Goal: Task Accomplishment & Management: Complete application form

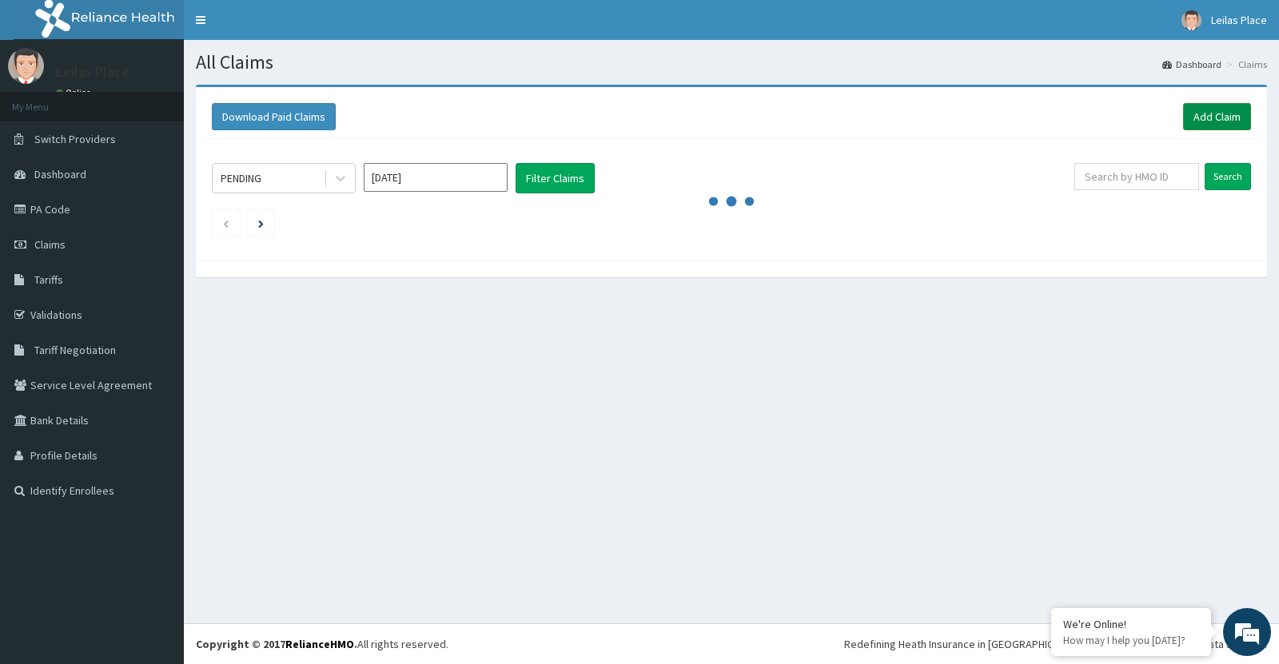
click at [1222, 116] on link "Add Claim" at bounding box center [1217, 116] width 68 height 27
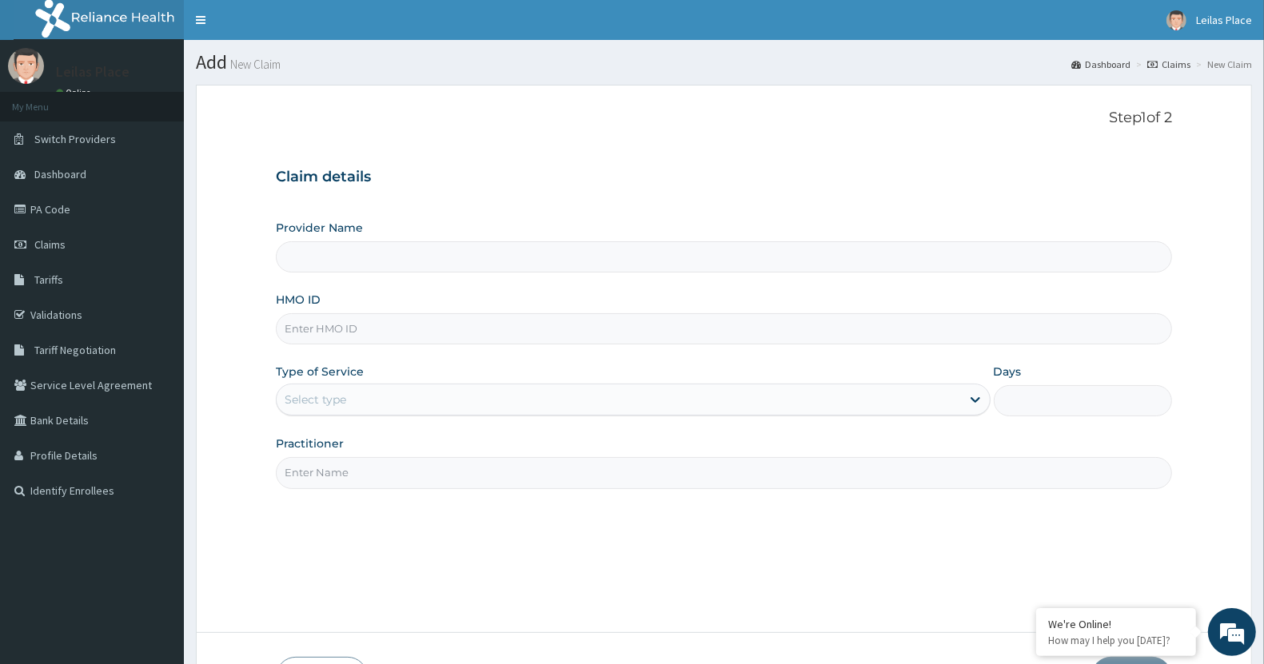
type input "LE LIEU DE LEILAS GYM"
type input "1"
click at [514, 333] on input "HMO ID" at bounding box center [724, 328] width 896 height 31
paste input "MBS/10041/A"
type input "MBS/10041/A"
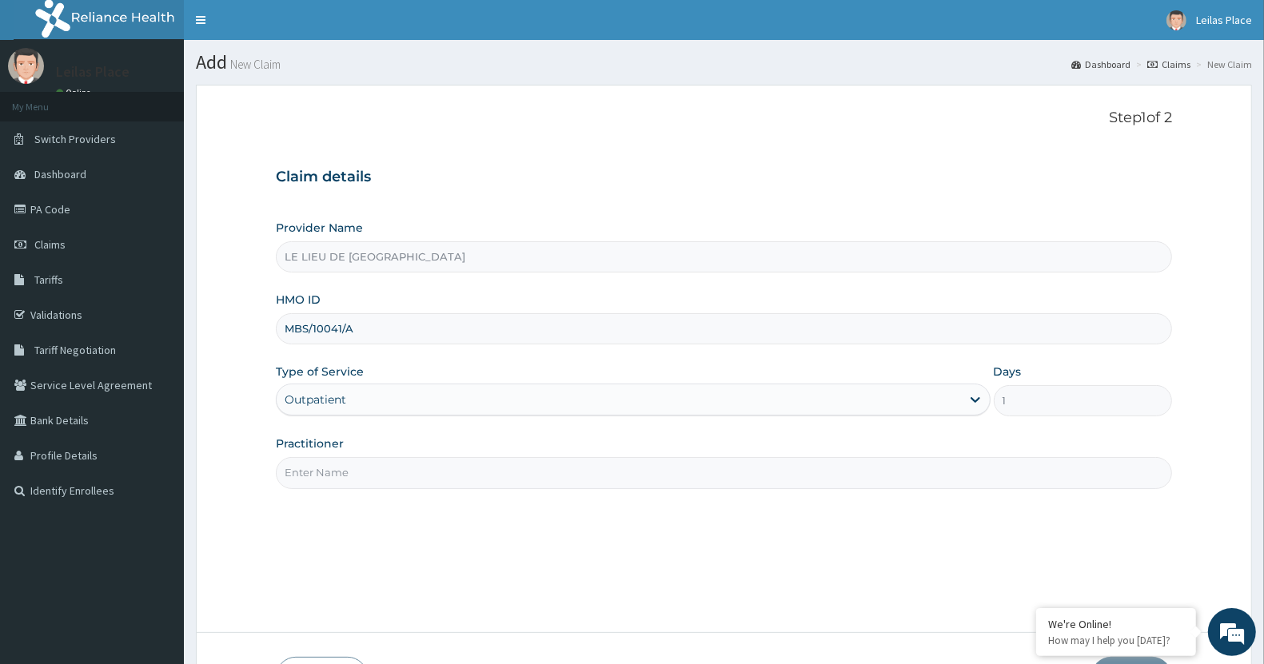
click at [446, 481] on input "Practitioner" at bounding box center [724, 472] width 896 height 31
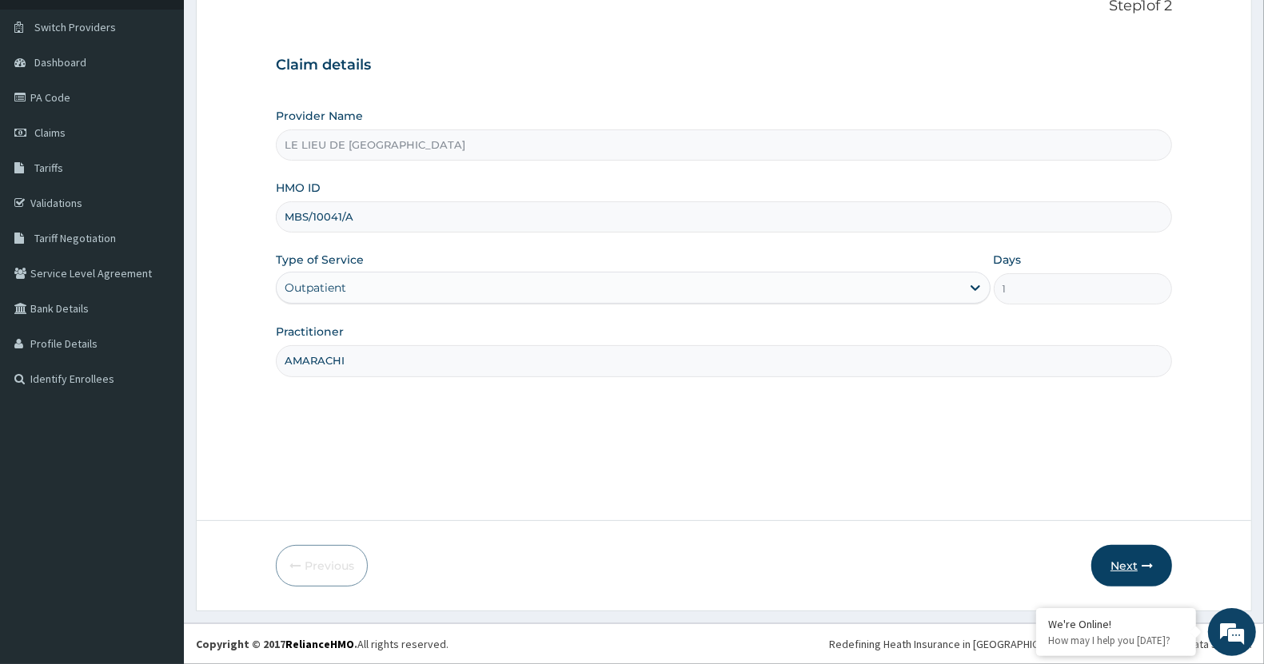
type input "AMARACHI"
click at [1132, 570] on button "Next" at bounding box center [1131, 566] width 81 height 42
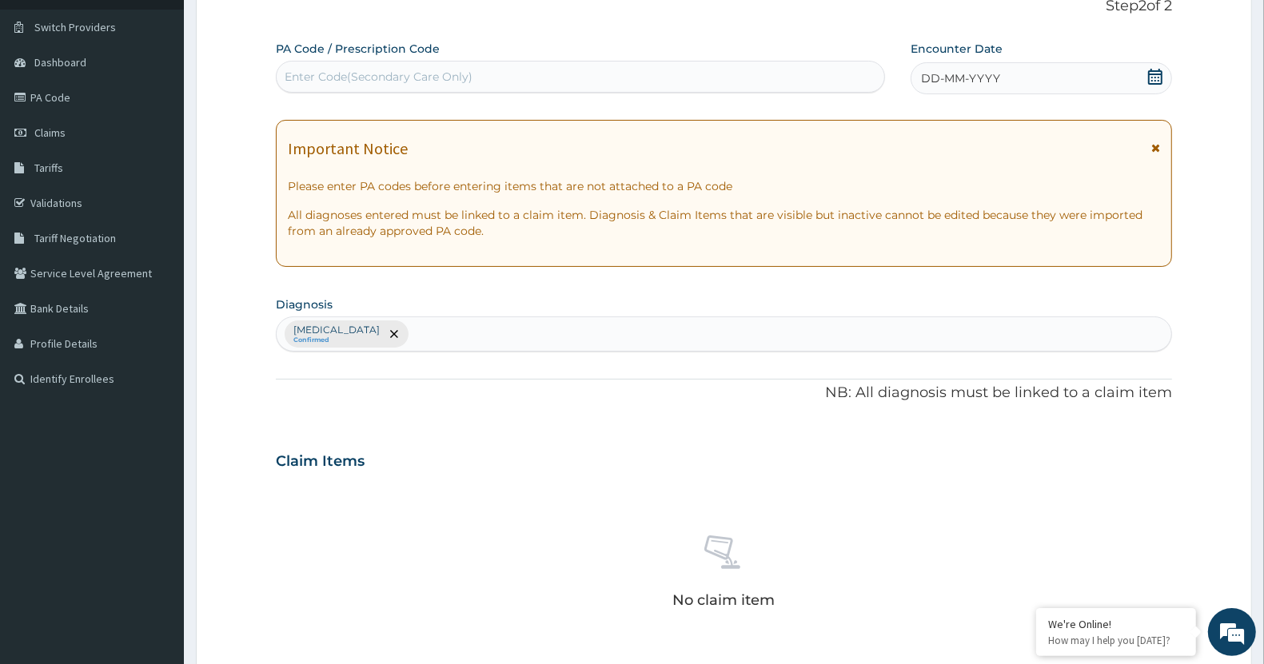
click at [1154, 150] on icon at bounding box center [1155, 147] width 9 height 11
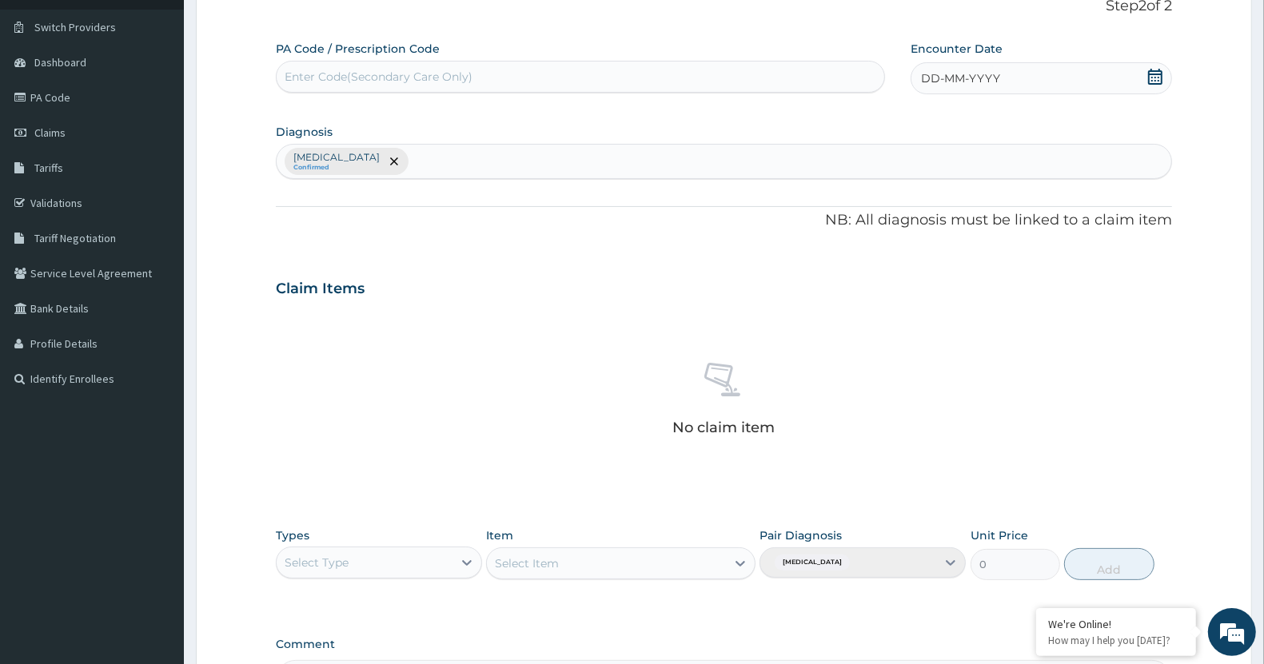
scroll to position [0, 0]
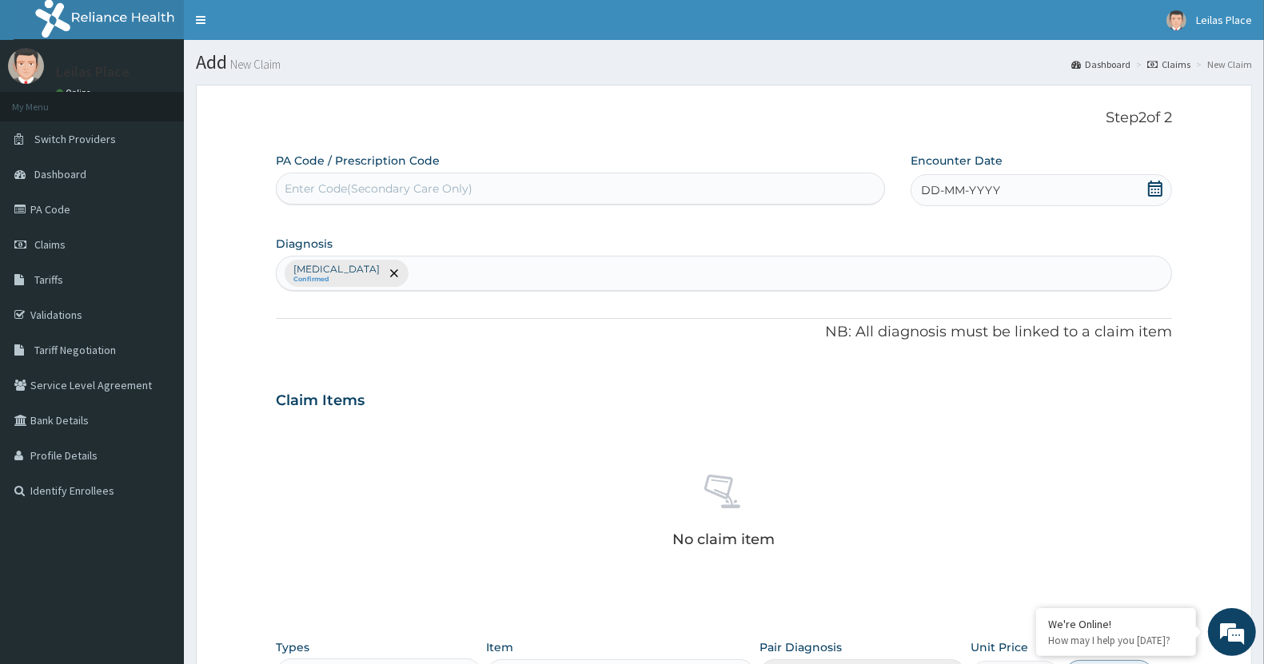
click at [594, 194] on div "Enter Code(Secondary Care Only)" at bounding box center [581, 189] width 608 height 26
paste input "PA/E425F8"
type input "PA/E425F8"
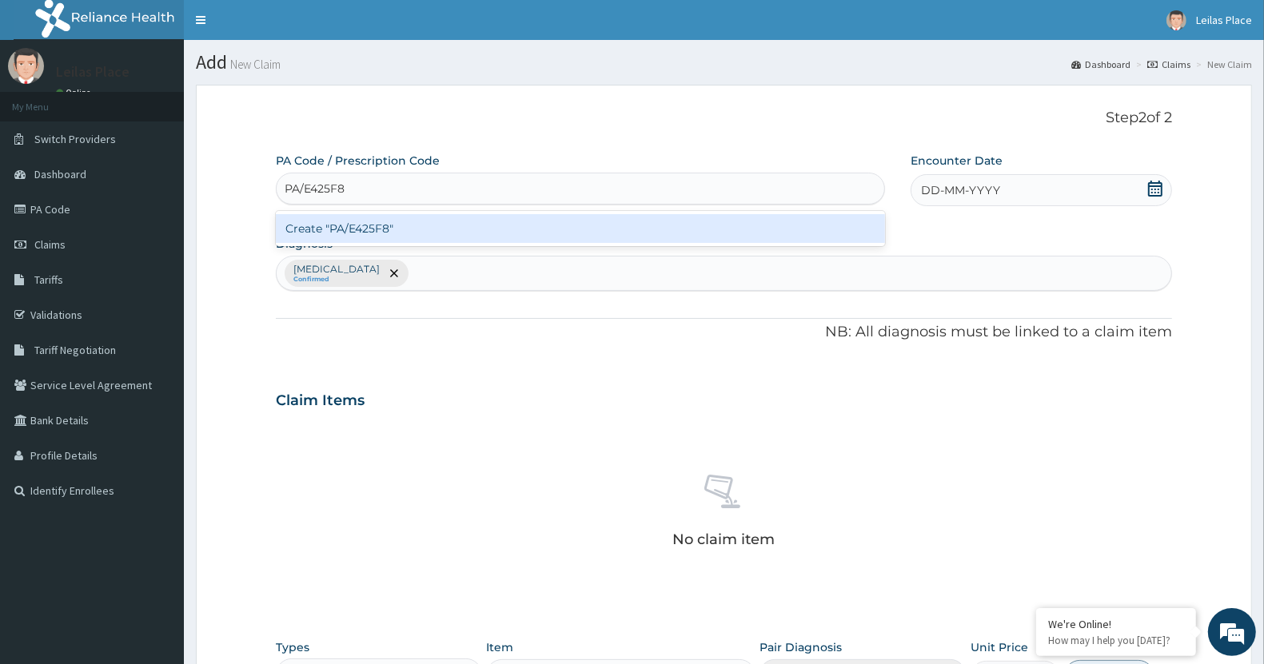
click at [592, 230] on div "Create "PA/E425F8"" at bounding box center [580, 228] width 609 height 29
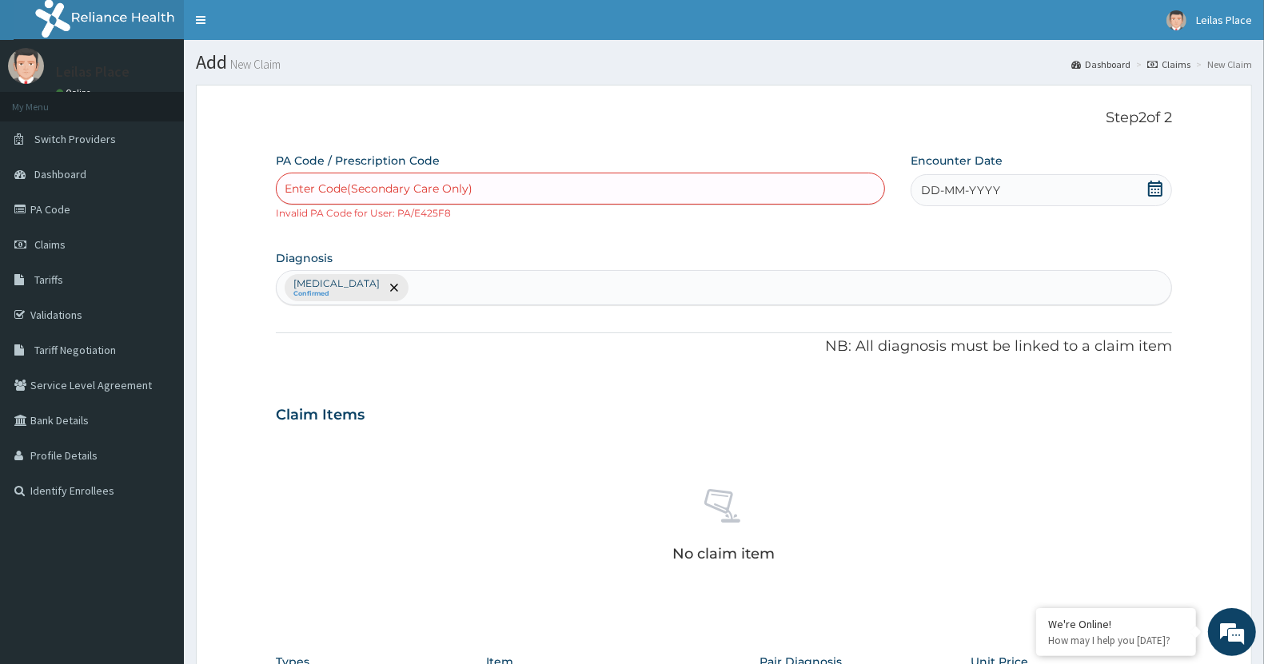
paste input "PA/E425F8"
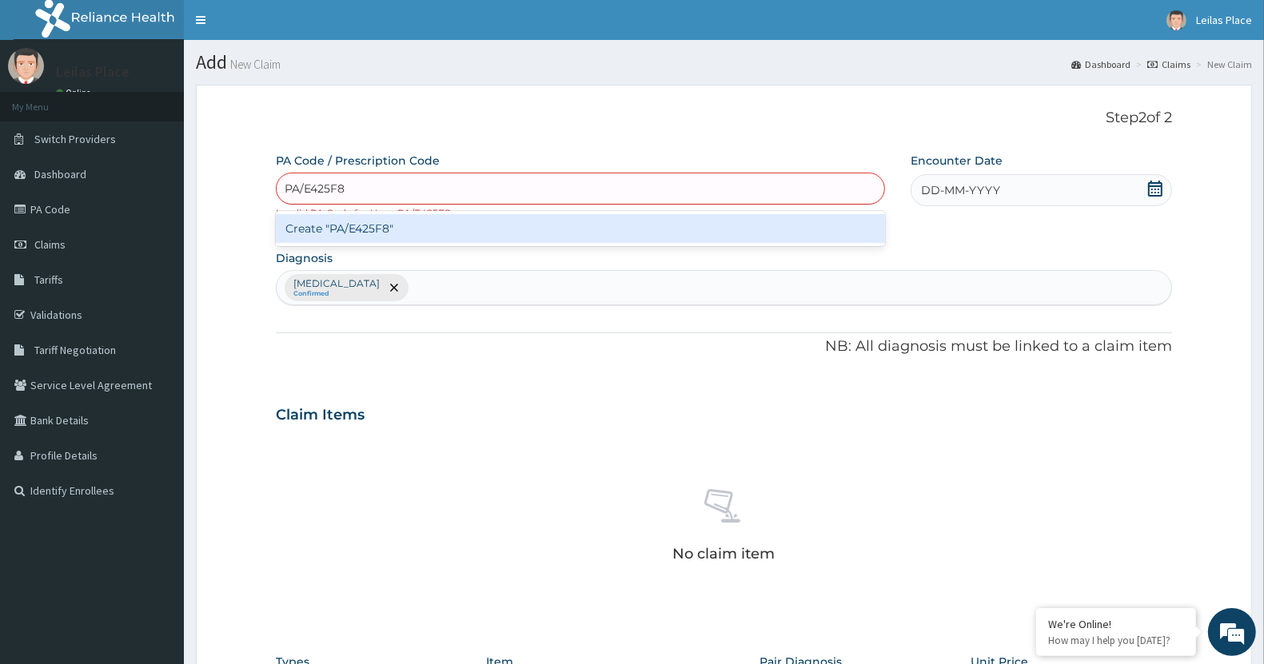
click at [318, 189] on input "PA/E425F8" at bounding box center [316, 189] width 62 height 16
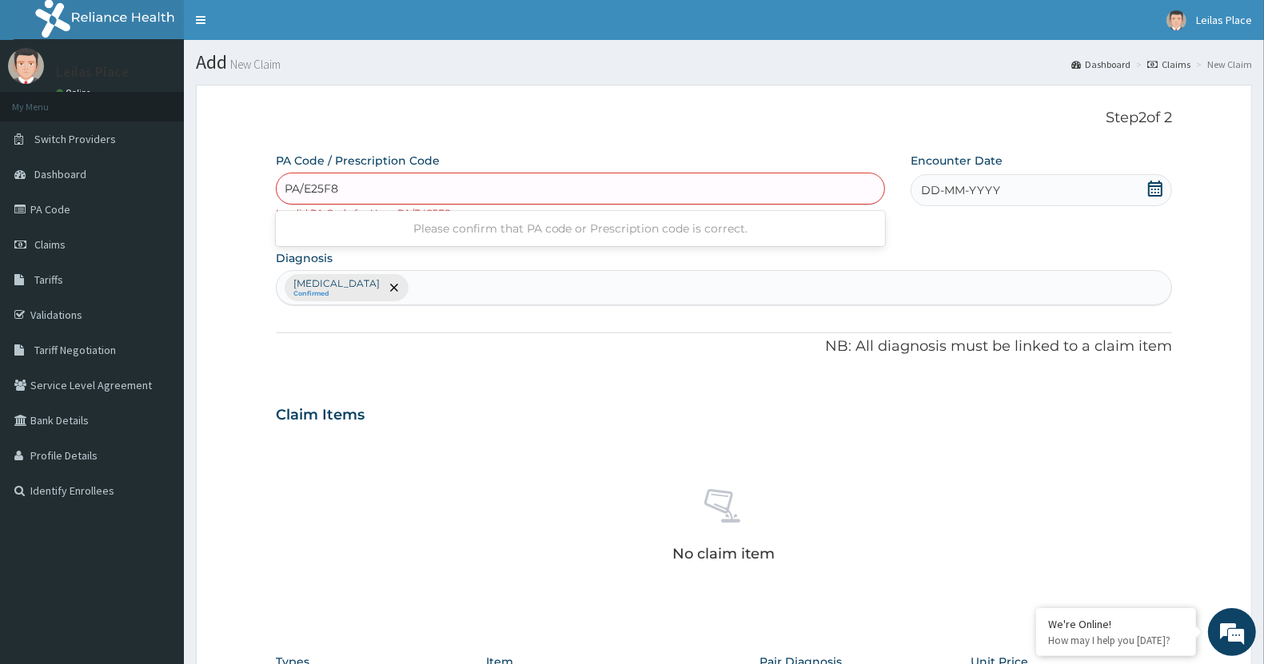
type input "PA/EA25F8"
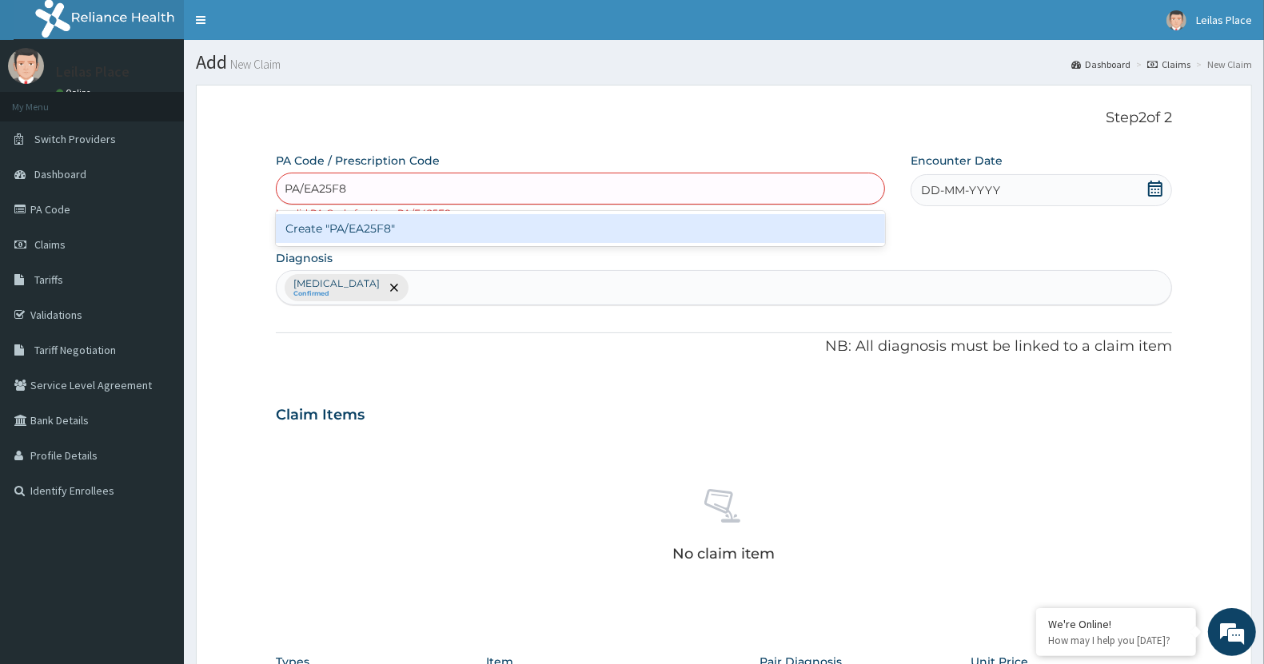
click at [377, 225] on div "Create "PA/EA25F8"" at bounding box center [580, 228] width 609 height 29
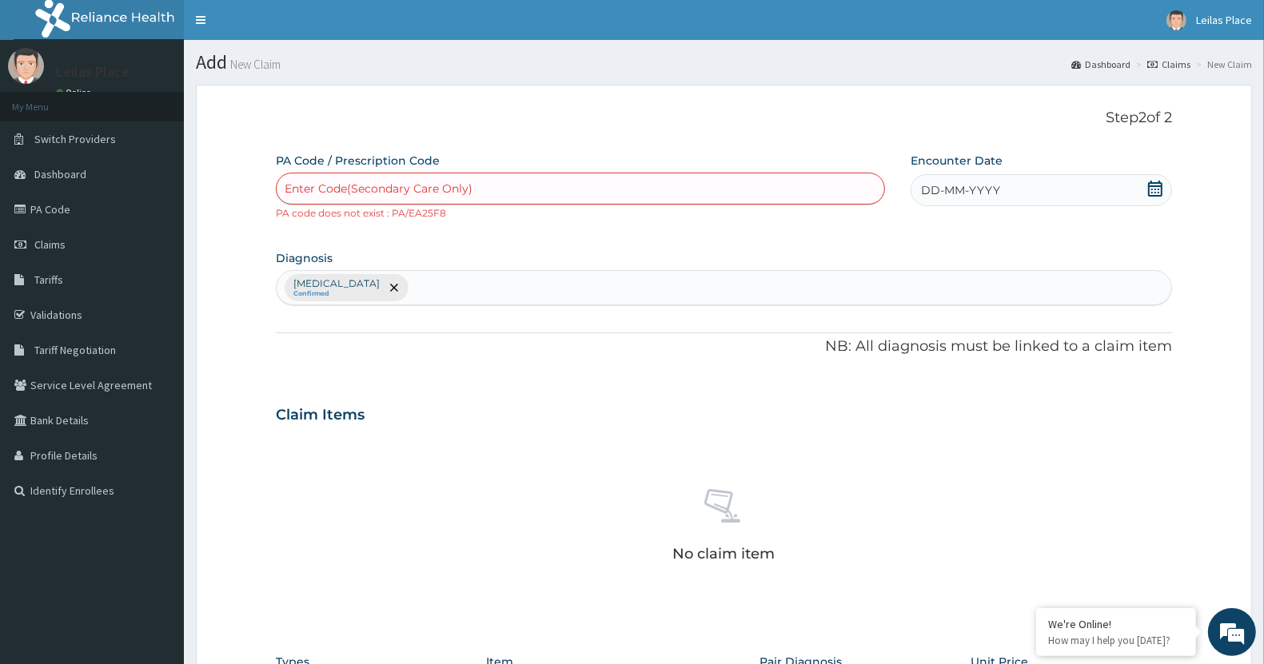
paste input "PA/E425F8"
type input "PA/E425F8"
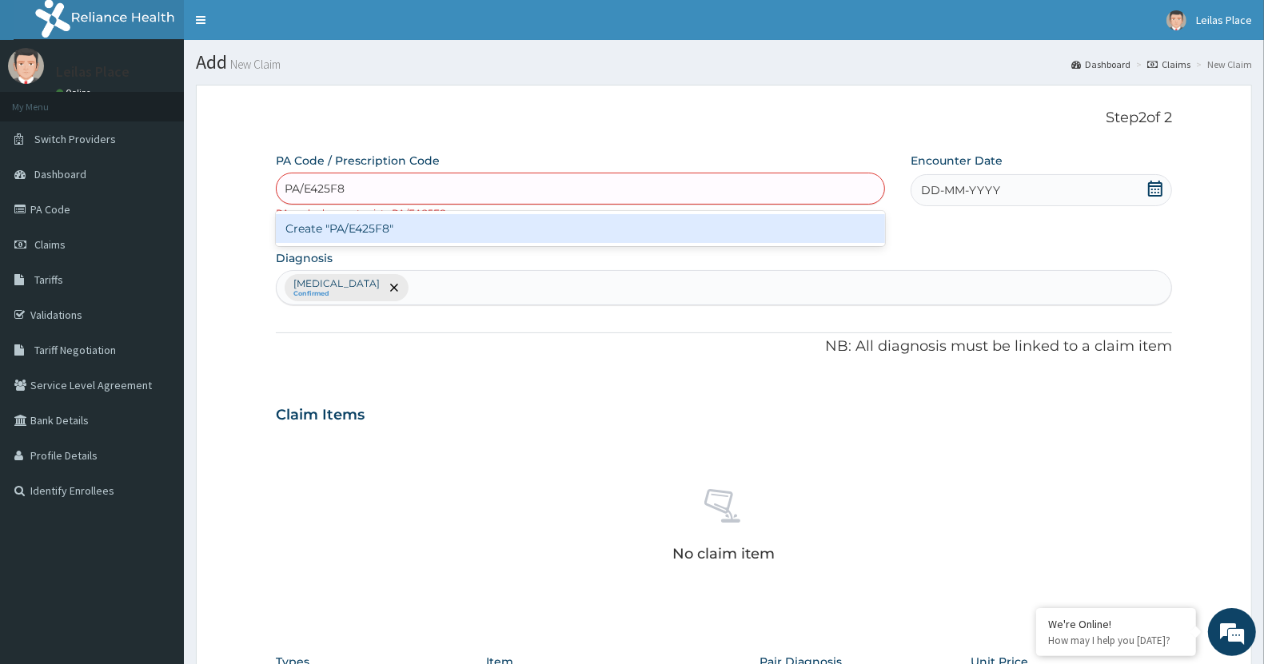
click at [377, 225] on div "Create "PA/E425F8"" at bounding box center [580, 228] width 609 height 29
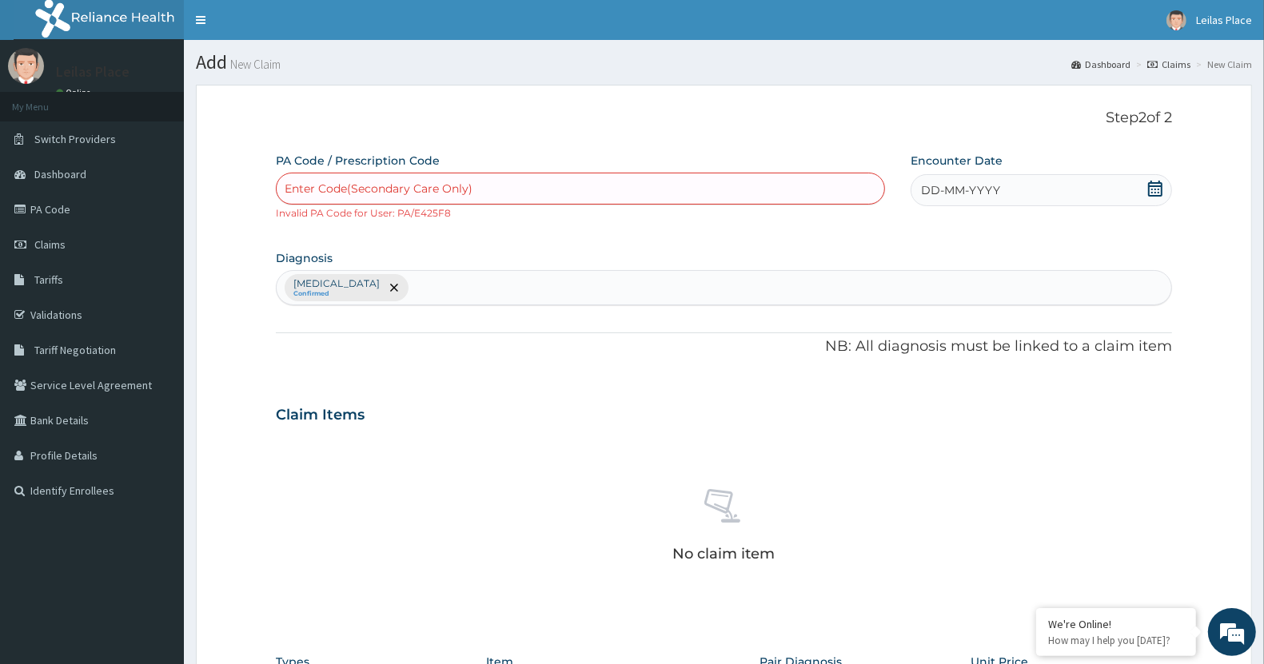
paste input "PA/E425F8"
type input "PA/E425FB"
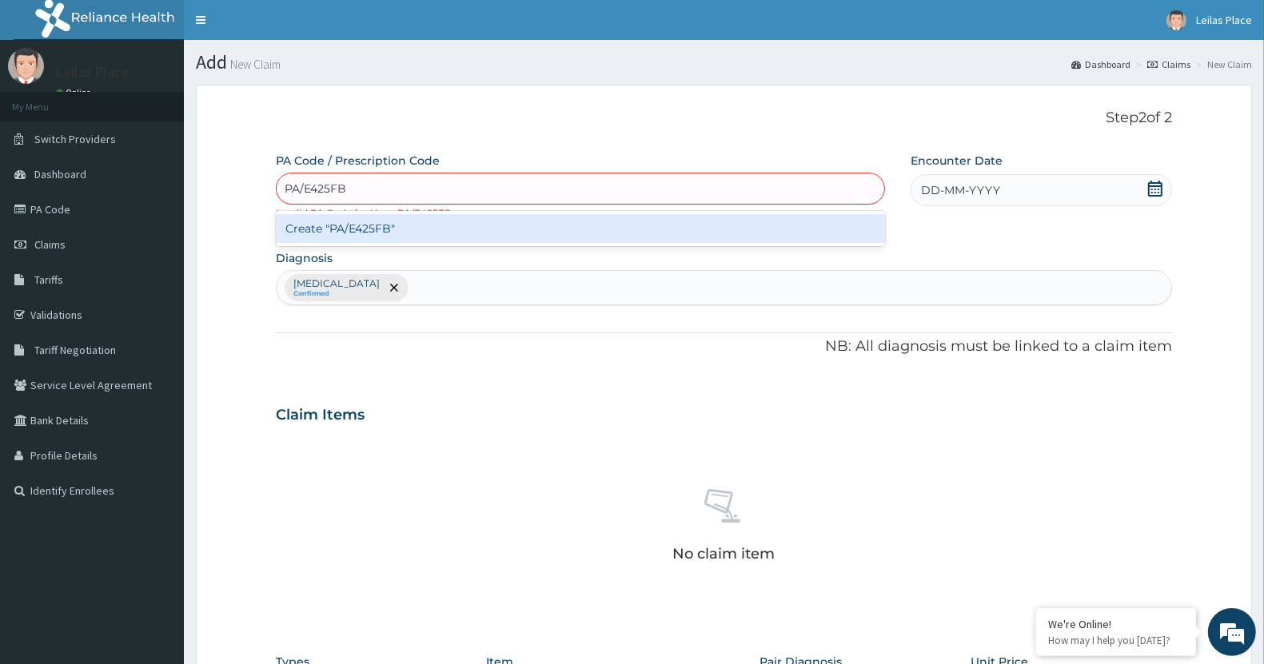
click at [405, 228] on div "Create "PA/E425FB"" at bounding box center [580, 228] width 609 height 29
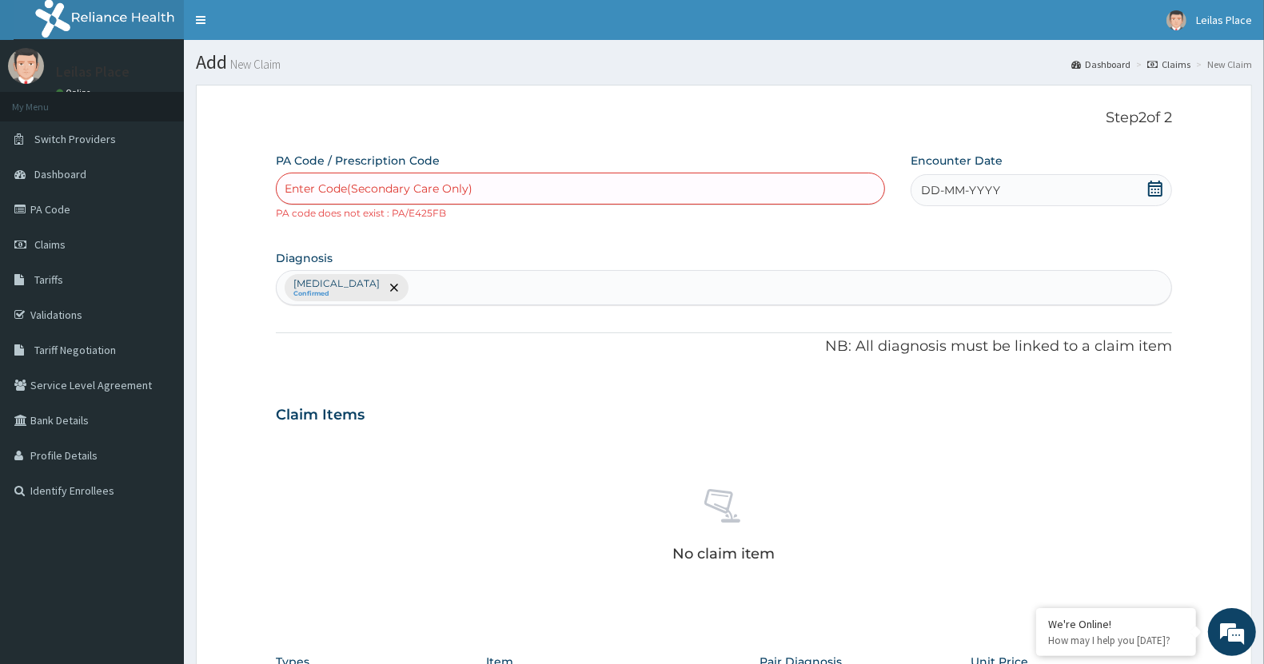
paste input "PA/E425F8"
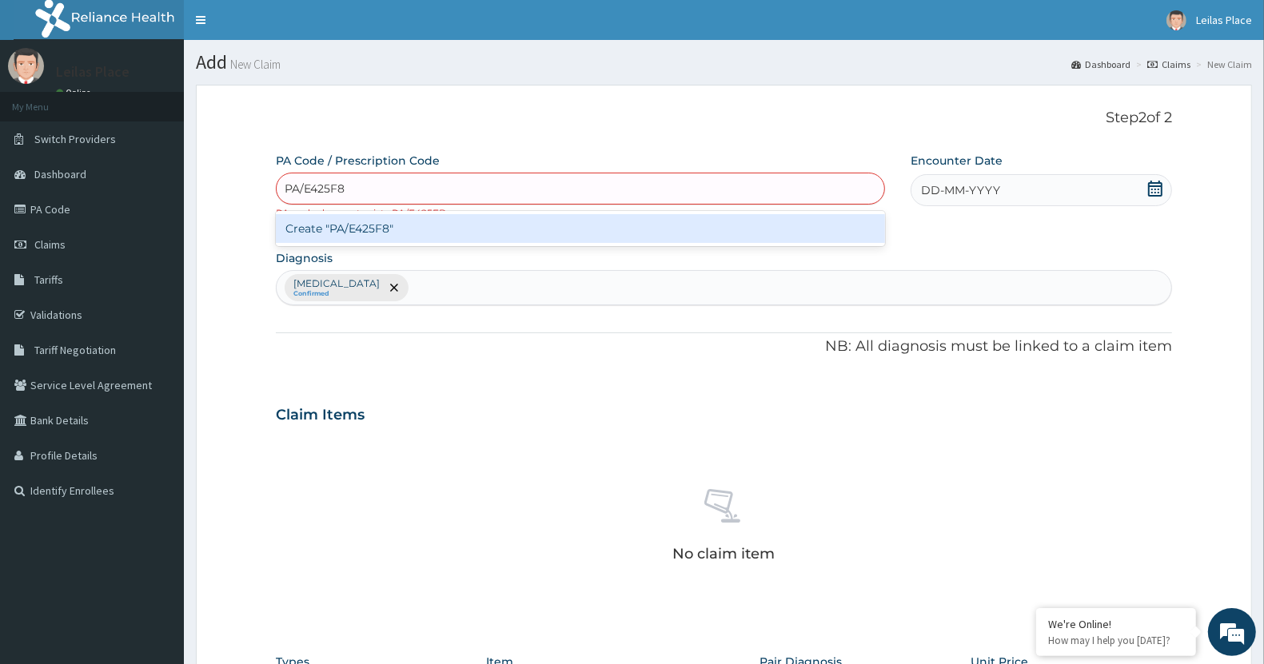
click at [321, 188] on input "PA/E425F8" at bounding box center [316, 189] width 62 height 16
type input "PA/E425F8"
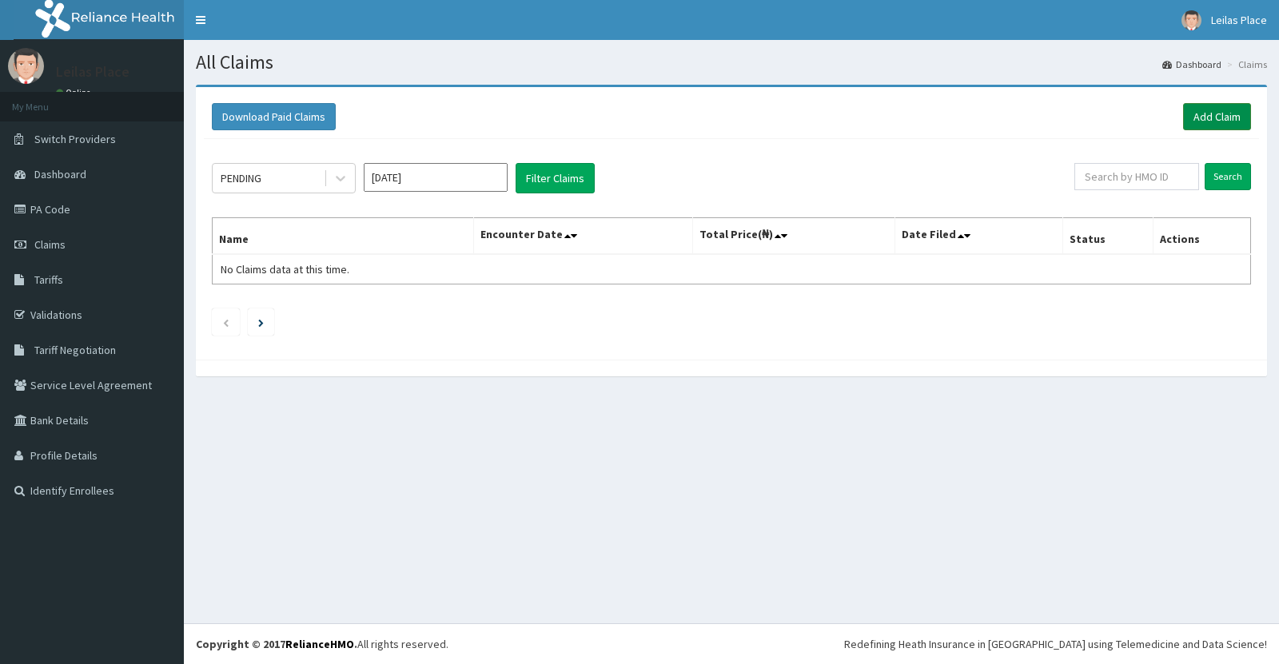
click at [1212, 114] on link "Add Claim" at bounding box center [1217, 116] width 68 height 27
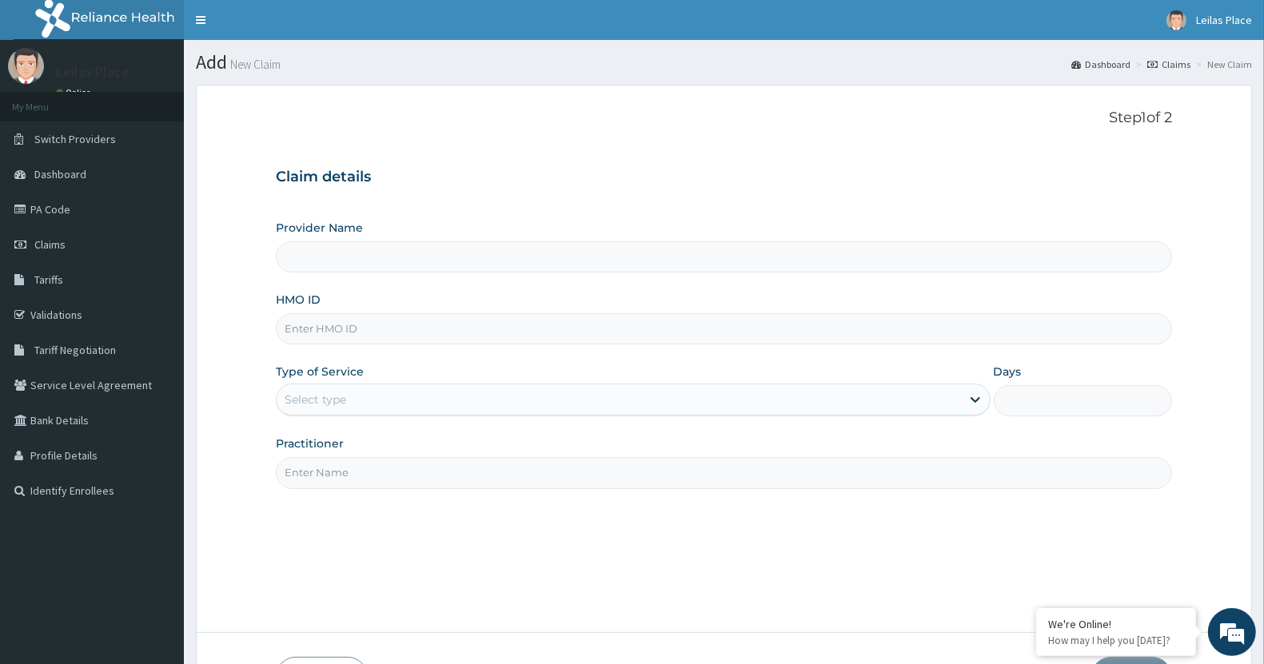
click at [417, 325] on input "HMO ID" at bounding box center [724, 328] width 896 height 31
paste input "TGS/10079/A"
type input "TGS/10079/A"
type input "LE LIEU DE LEILAS GYM"
type input "1"
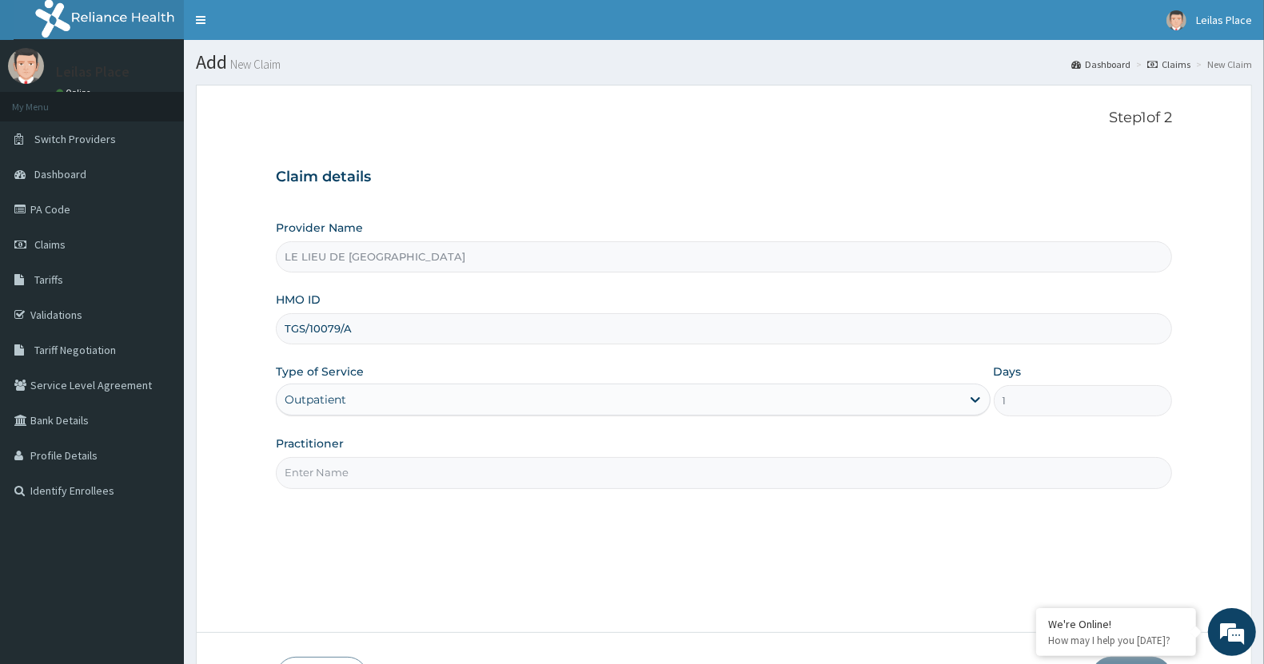
type input "TGS/10079/A"
click at [424, 474] on input "Practitioner" at bounding box center [724, 472] width 896 height 31
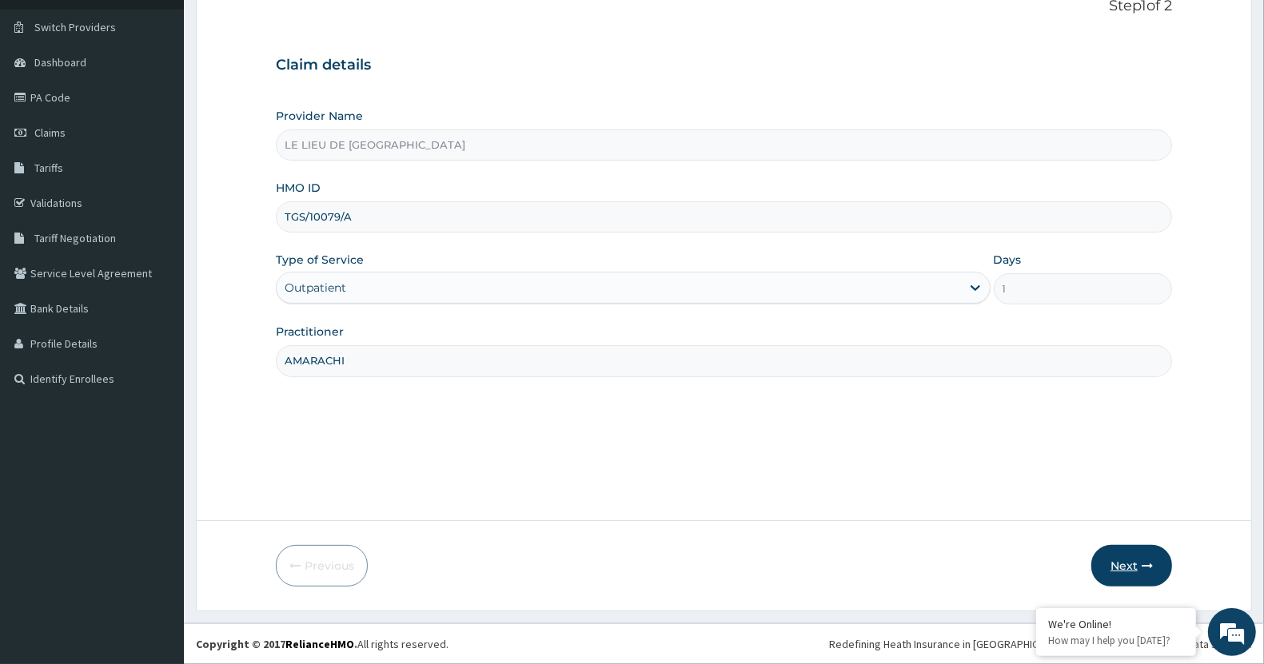
type input "AMARACHI"
click at [1124, 566] on button "Next" at bounding box center [1131, 566] width 81 height 42
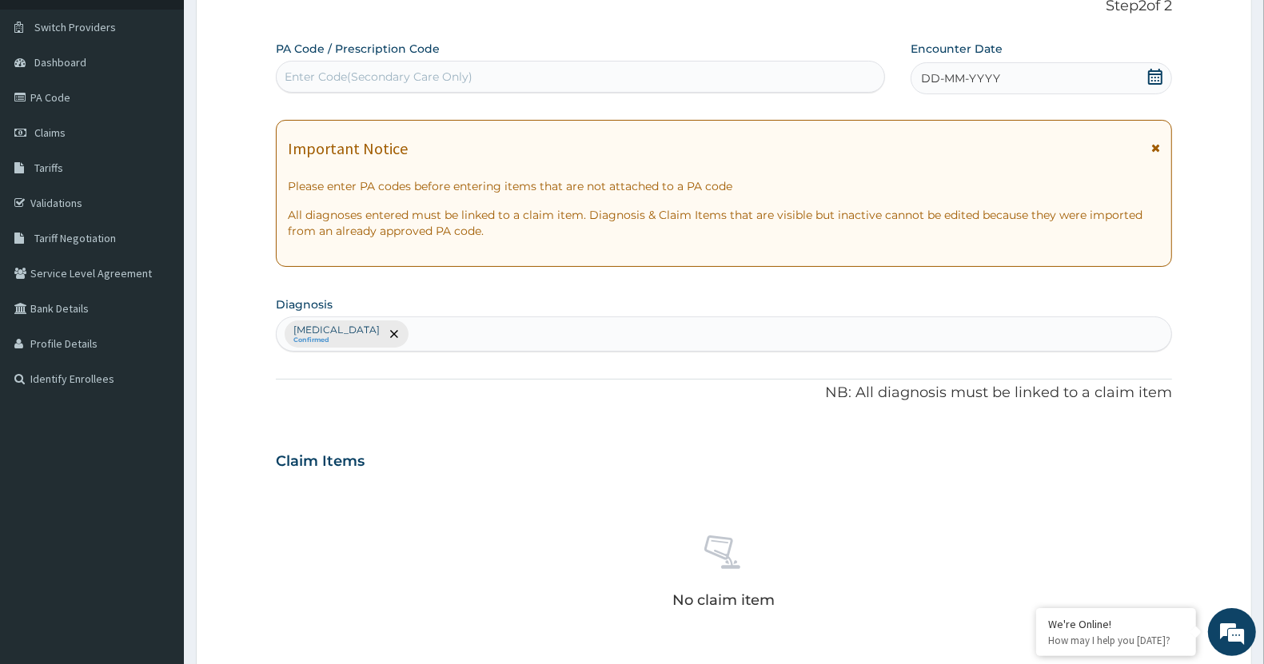
drag, startPoint x: 1153, startPoint y: 157, endPoint x: 1154, endPoint y: 148, distance: 8.8
click at [1154, 148] on span at bounding box center [1155, 153] width 9 height 26
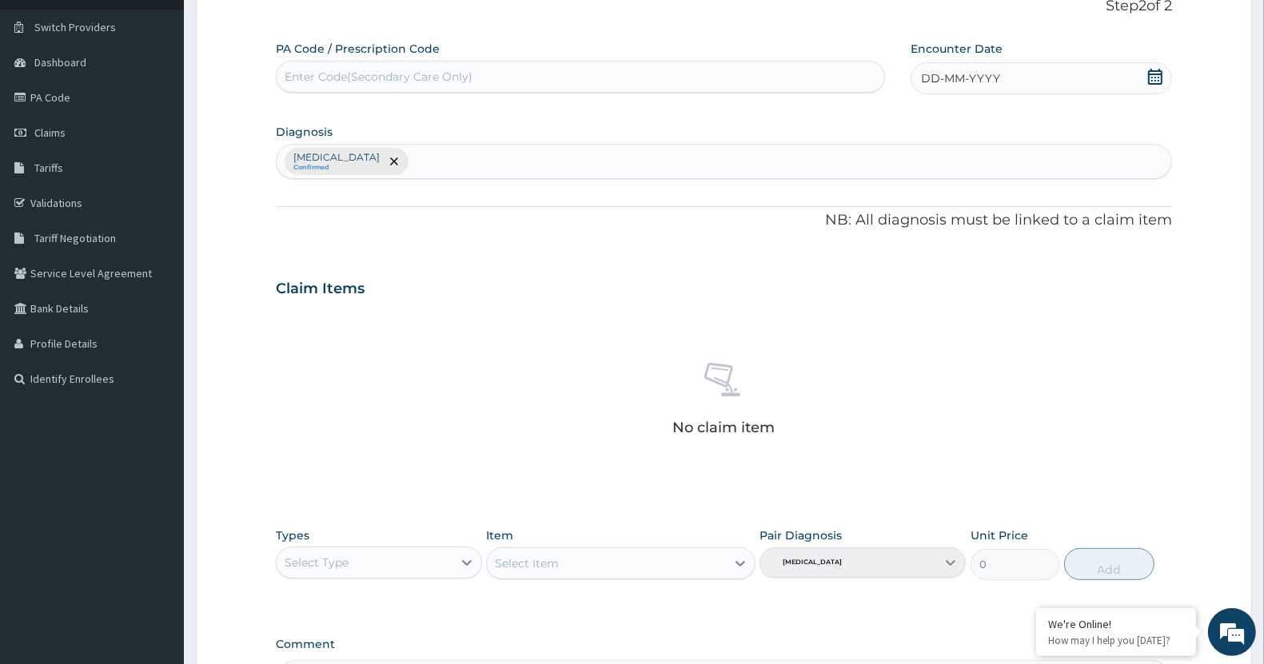
click at [1154, 148] on div "Lack of physical exercise Confirmed" at bounding box center [724, 161] width 896 height 35
click at [470, 76] on div "Enter Code(Secondary Care Only)" at bounding box center [379, 77] width 188 height 16
paste input "PA/23531C"
type input "PA/23531C"
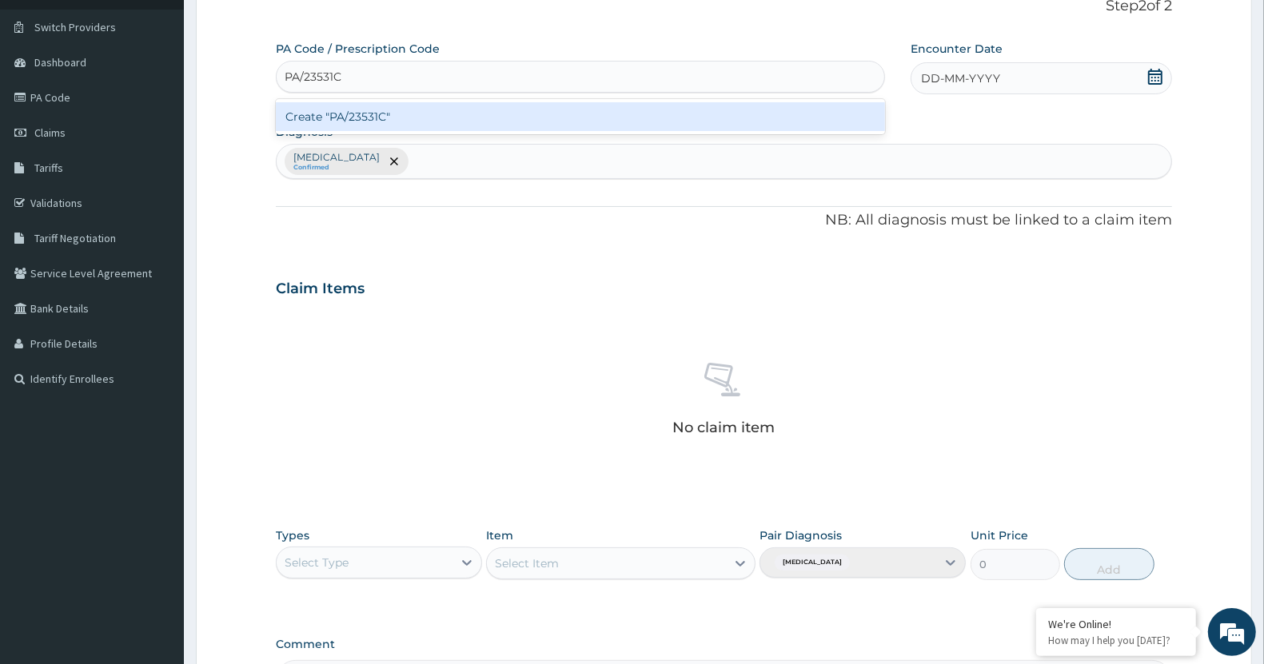
click at [744, 126] on div "Create "PA/23531C"" at bounding box center [580, 116] width 609 height 29
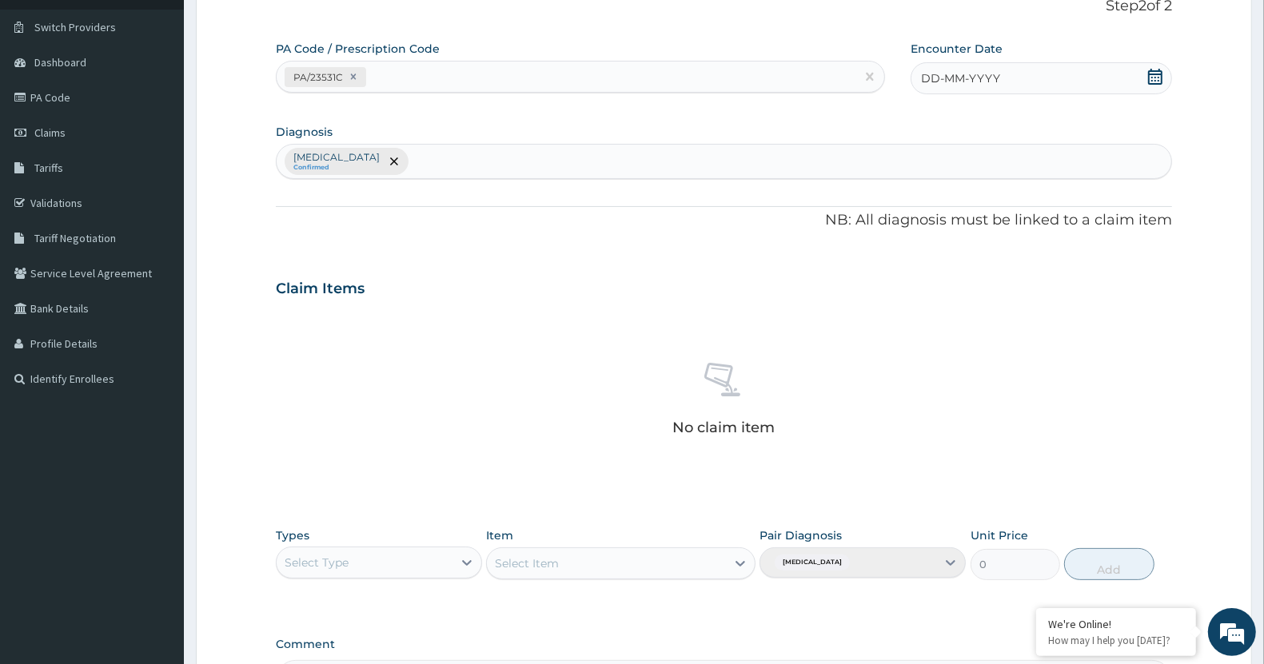
click at [1154, 80] on icon at bounding box center [1155, 77] width 16 height 16
click at [968, 202] on div "8" at bounding box center [975, 205] width 24 height 24
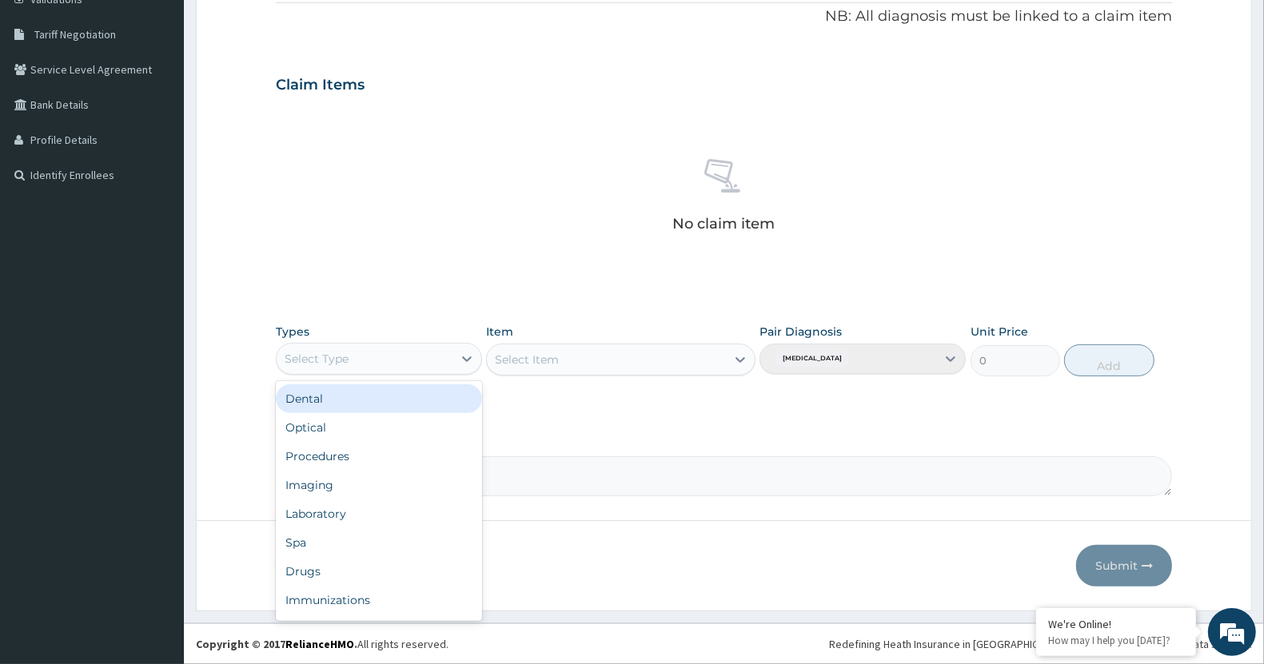
click at [392, 349] on div "Select Type" at bounding box center [365, 359] width 176 height 26
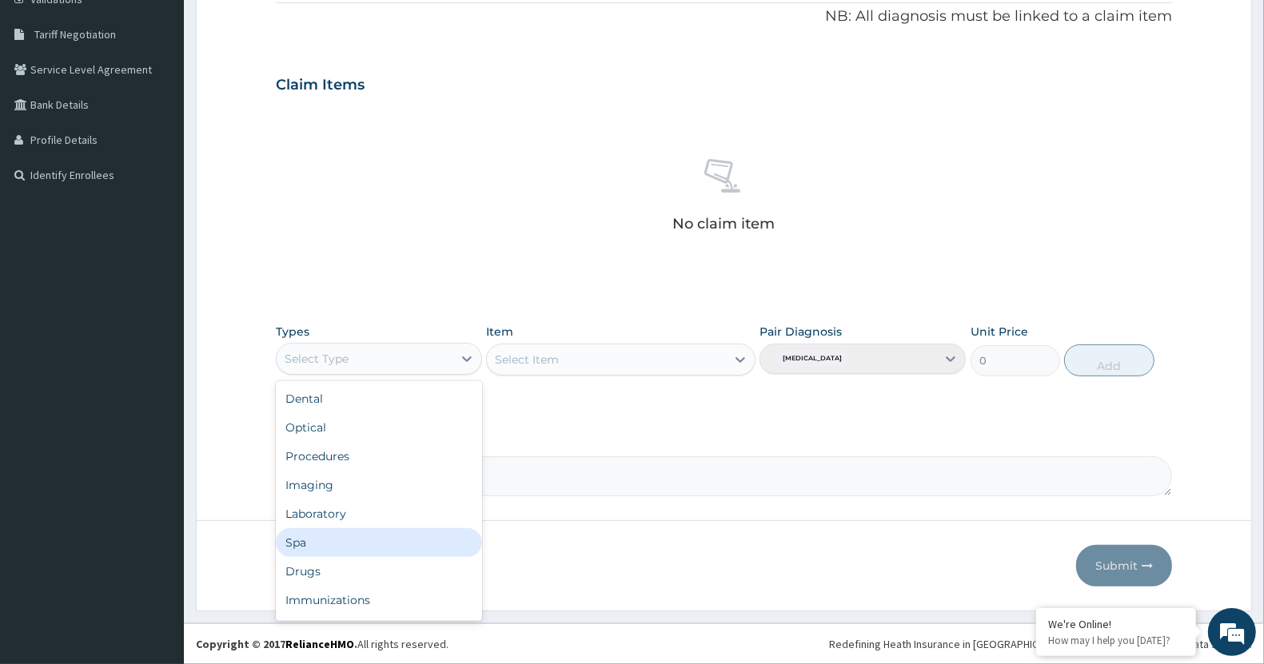
scroll to position [54, 0]
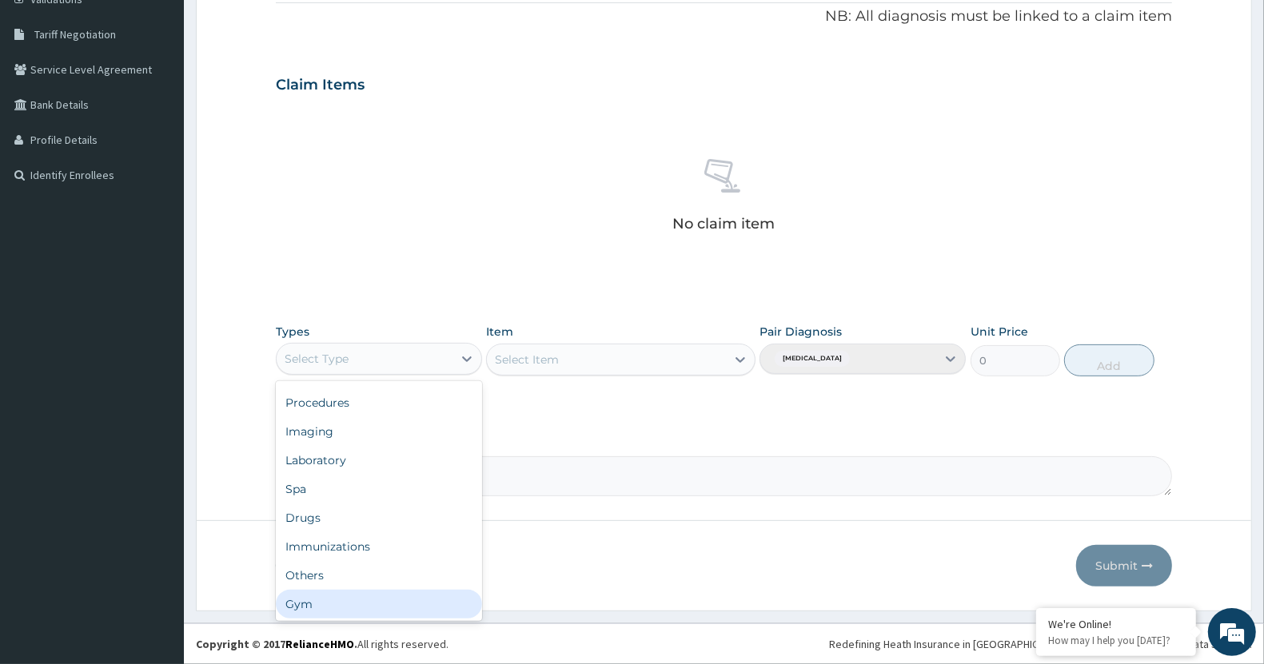
click at [381, 604] on div "Gym" at bounding box center [379, 604] width 206 height 29
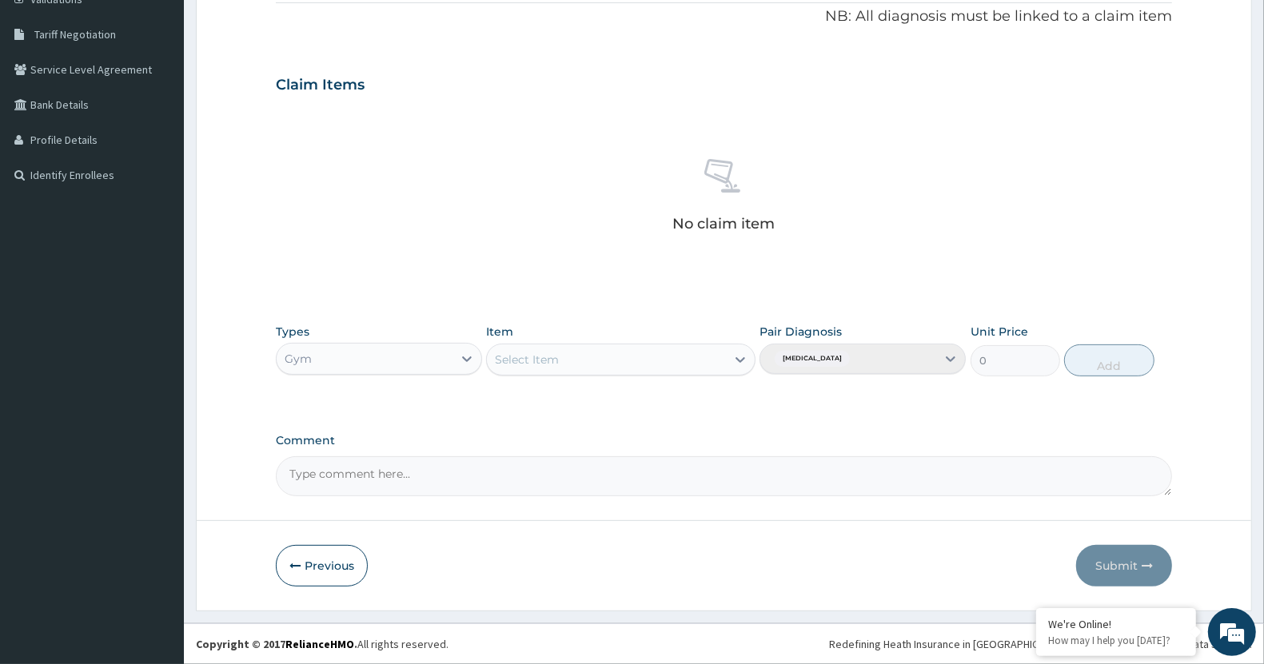
click at [636, 361] on div "Select Item" at bounding box center [620, 360] width 269 height 32
click at [636, 361] on div "Select Item" at bounding box center [606, 360] width 238 height 26
click at [618, 390] on div "GYM" at bounding box center [620, 399] width 269 height 29
click at [1111, 369] on button "Add" at bounding box center [1109, 361] width 90 height 32
type input "0"
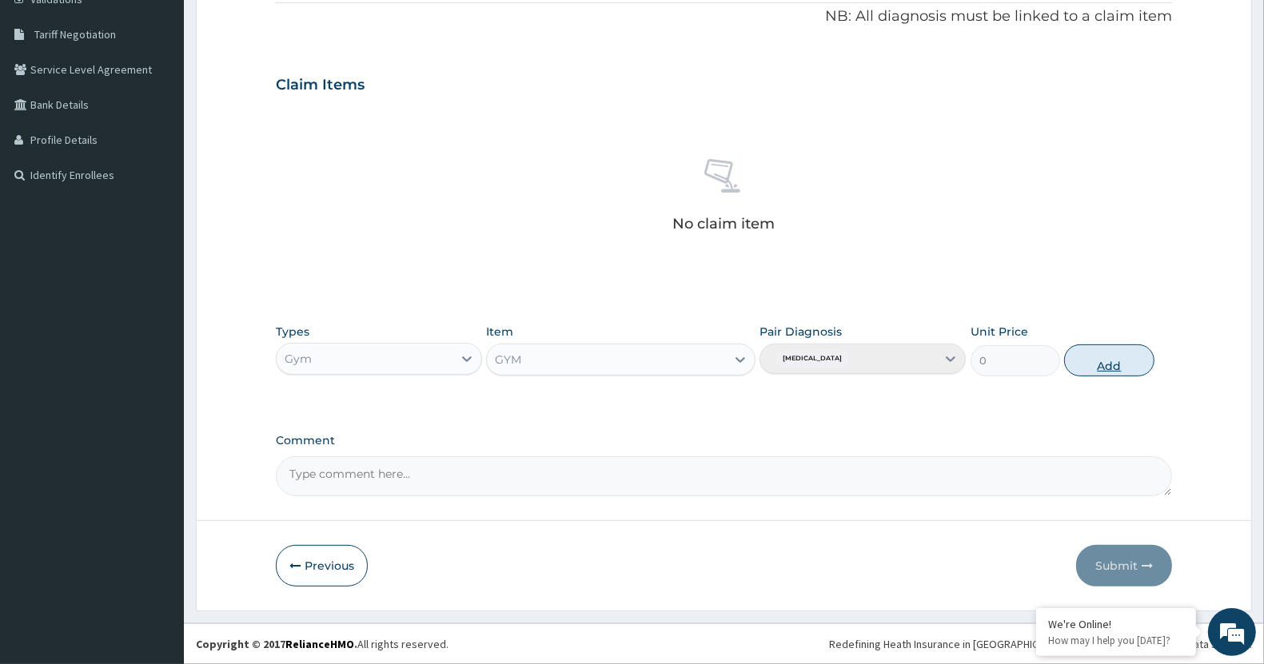
scroll to position [238, 0]
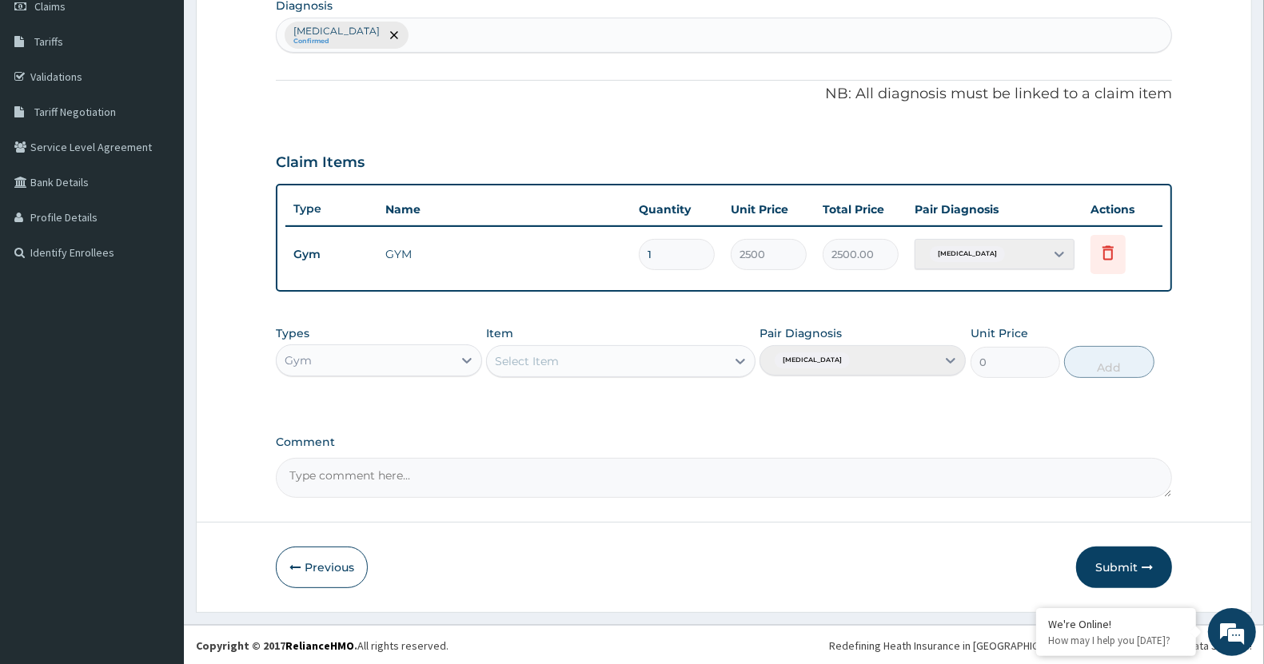
click at [609, 485] on textarea "Comment" at bounding box center [724, 478] width 896 height 40
type textarea "SATISFACTORY"
click at [1112, 564] on button "Submit" at bounding box center [1124, 568] width 96 height 42
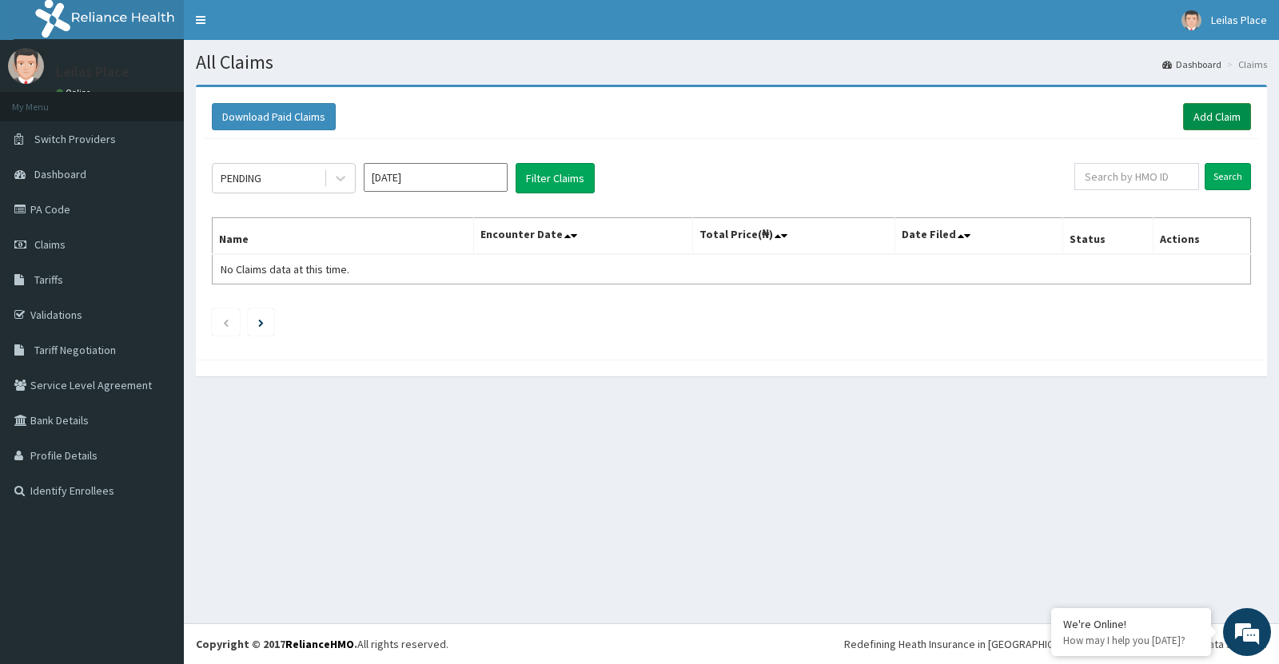
click at [1200, 120] on link "Add Claim" at bounding box center [1217, 116] width 68 height 27
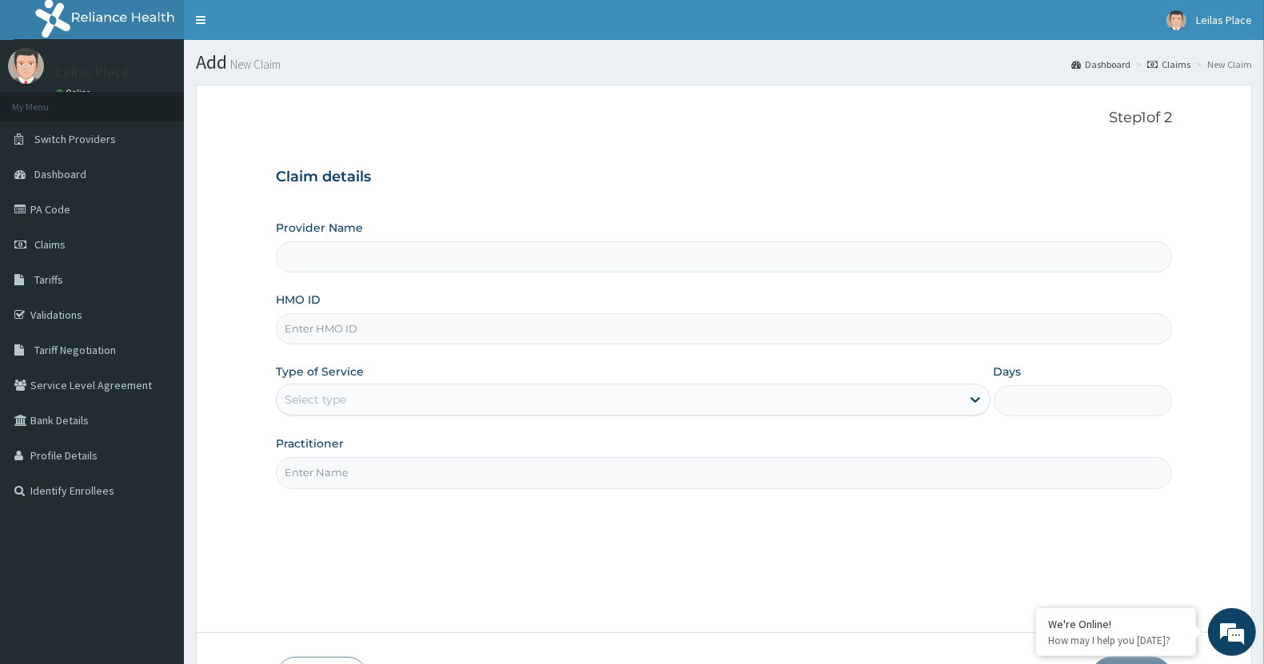
click at [517, 333] on input "HMO ID" at bounding box center [724, 328] width 896 height 31
paste input "OHT/11977/A"
type input "OHT/11977/A"
type input "LE LIEU DE [GEOGRAPHIC_DATA]"
type input "1"
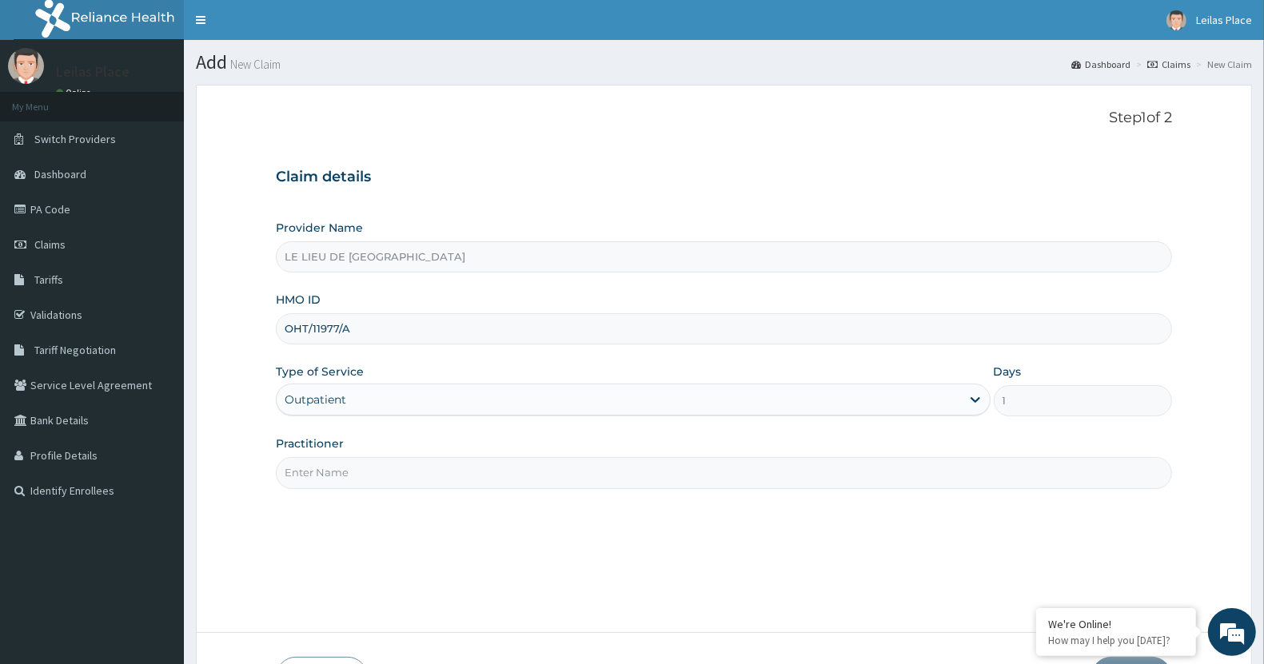
type input "OHT/11977/A"
click at [441, 476] on input "Practitioner" at bounding box center [724, 472] width 896 height 31
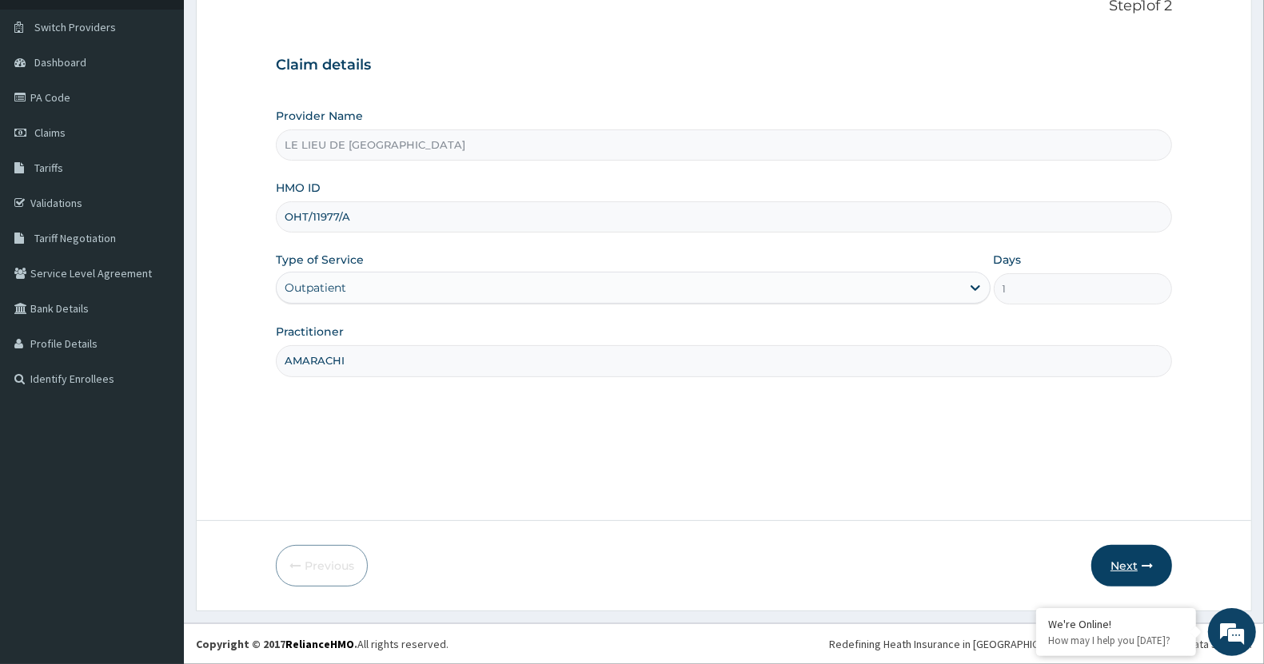
type input "AMARACHI"
click at [1128, 557] on button "Next" at bounding box center [1131, 566] width 81 height 42
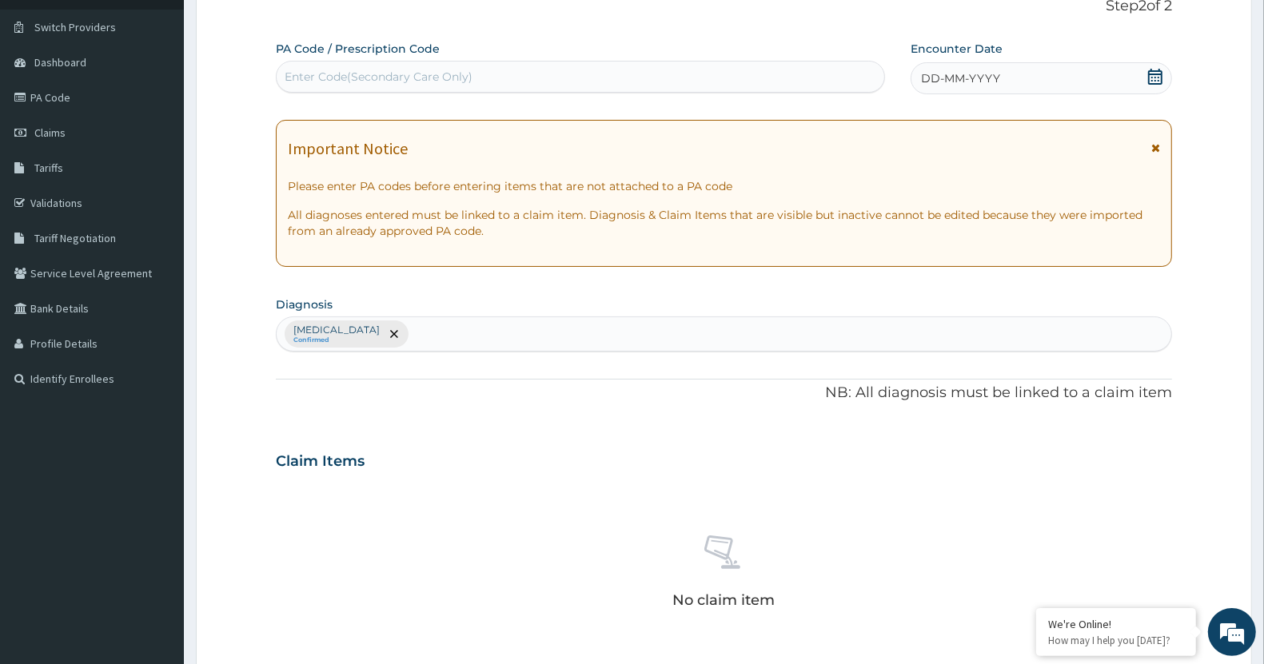
click at [1156, 150] on icon at bounding box center [1155, 147] width 9 height 11
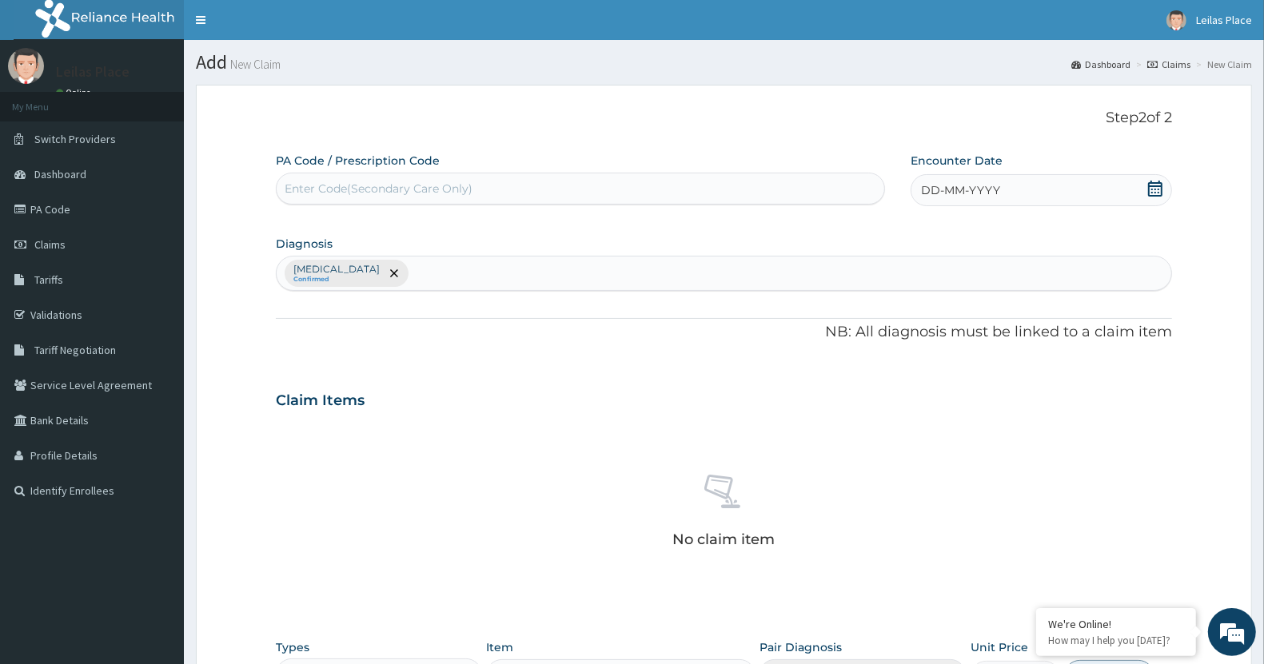
click at [573, 178] on div "Enter Code(Secondary Care Only)" at bounding box center [581, 189] width 608 height 26
paste input "PA/279027"
type input "PA/279027"
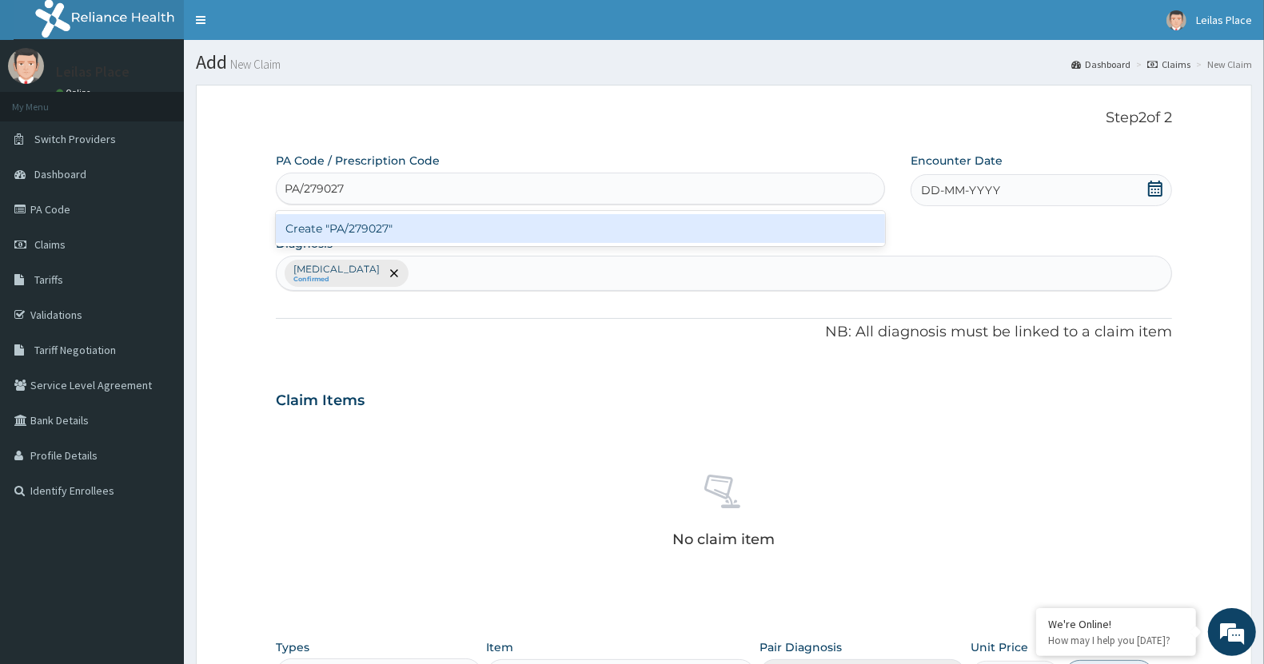
click at [680, 236] on div "Create "PA/279027"" at bounding box center [580, 228] width 609 height 29
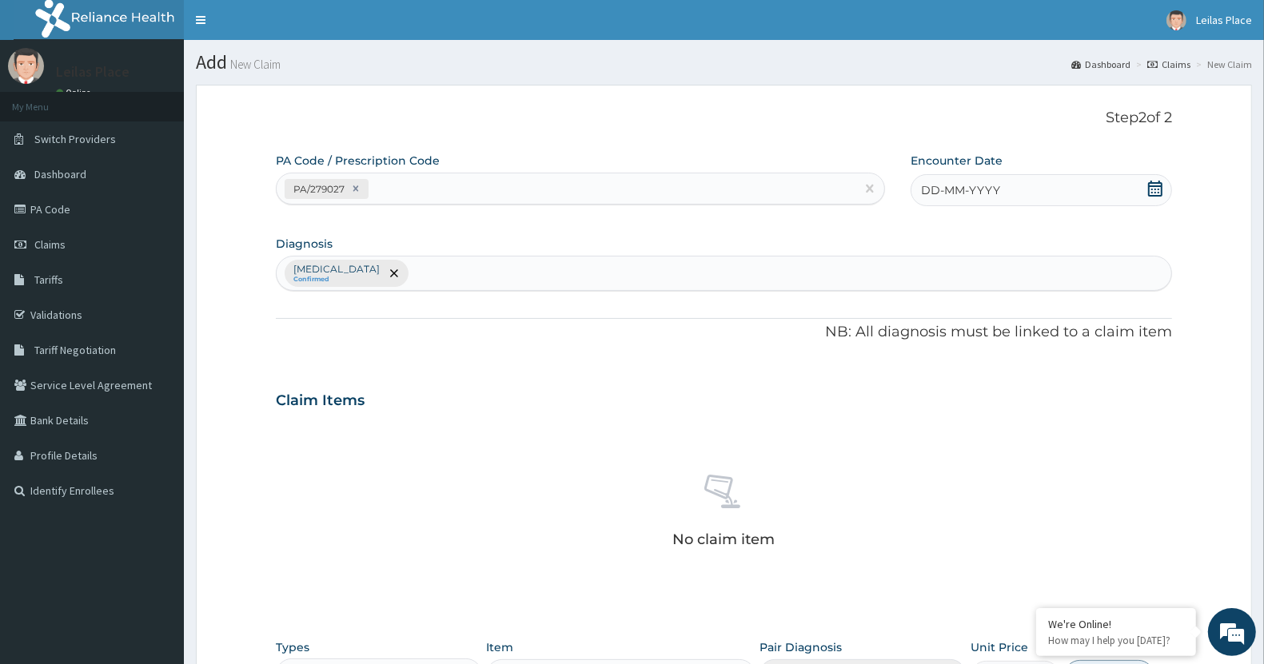
click at [1153, 197] on span at bounding box center [1155, 191] width 16 height 20
click at [1059, 310] on div "11" at bounding box center [1055, 317] width 24 height 24
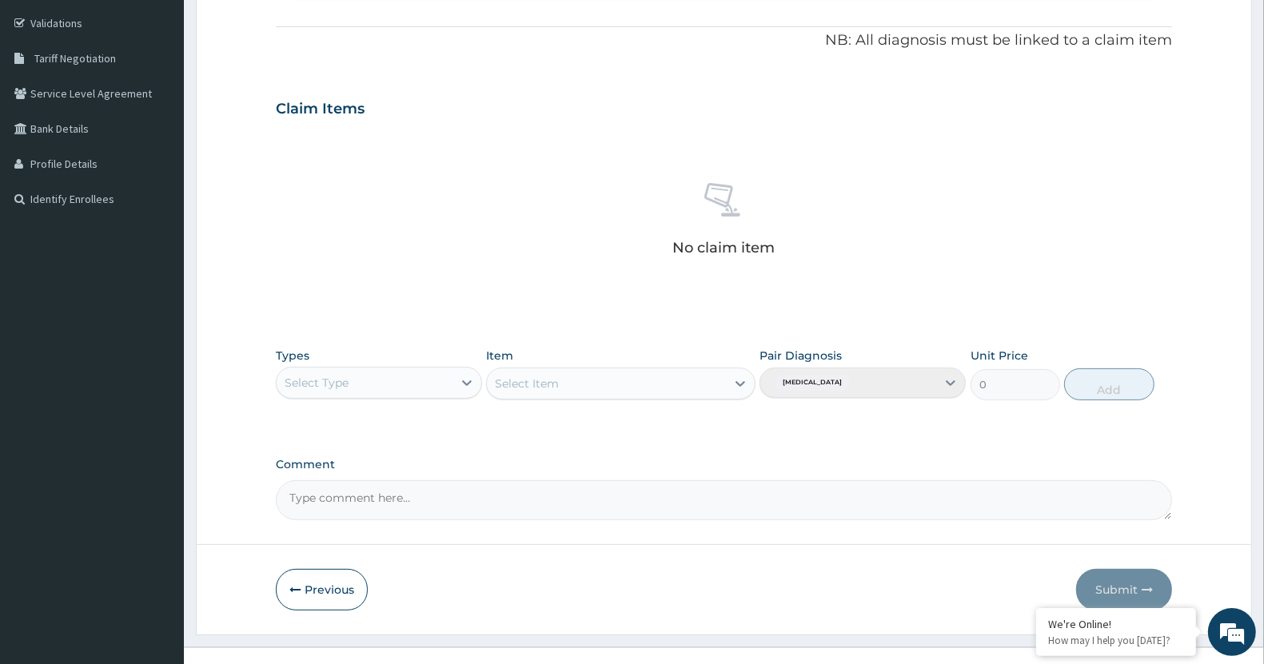
scroll to position [293, 0]
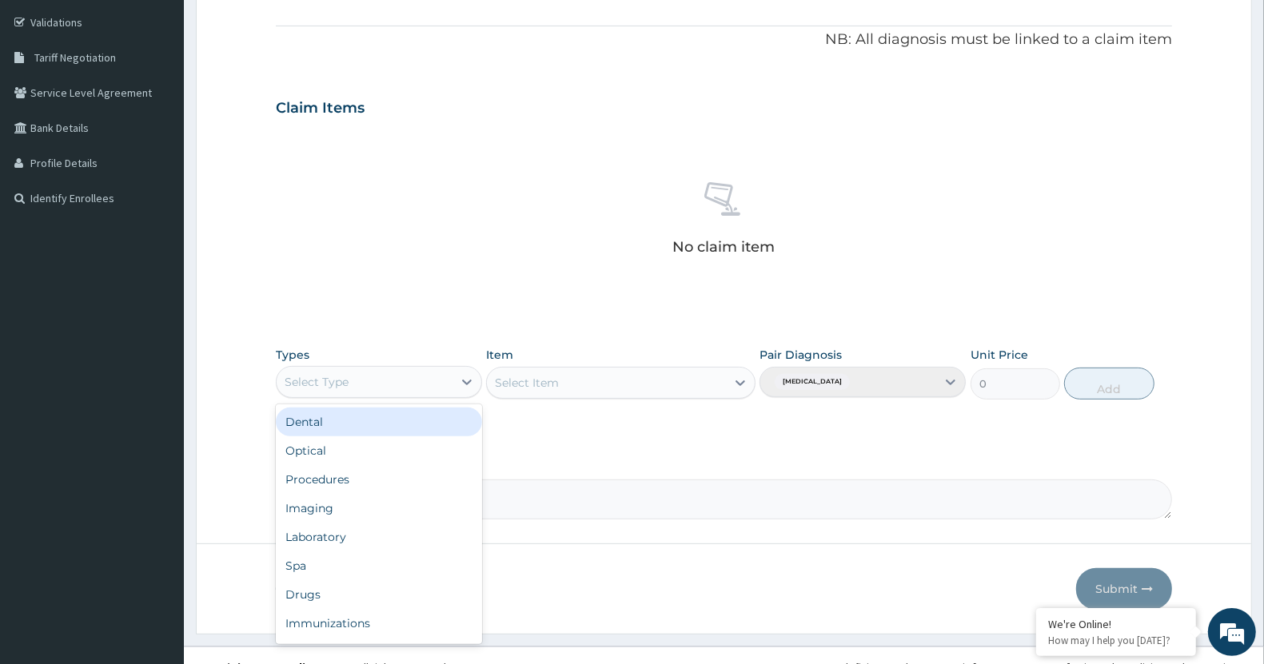
click at [385, 386] on div "Select Type" at bounding box center [365, 382] width 176 height 26
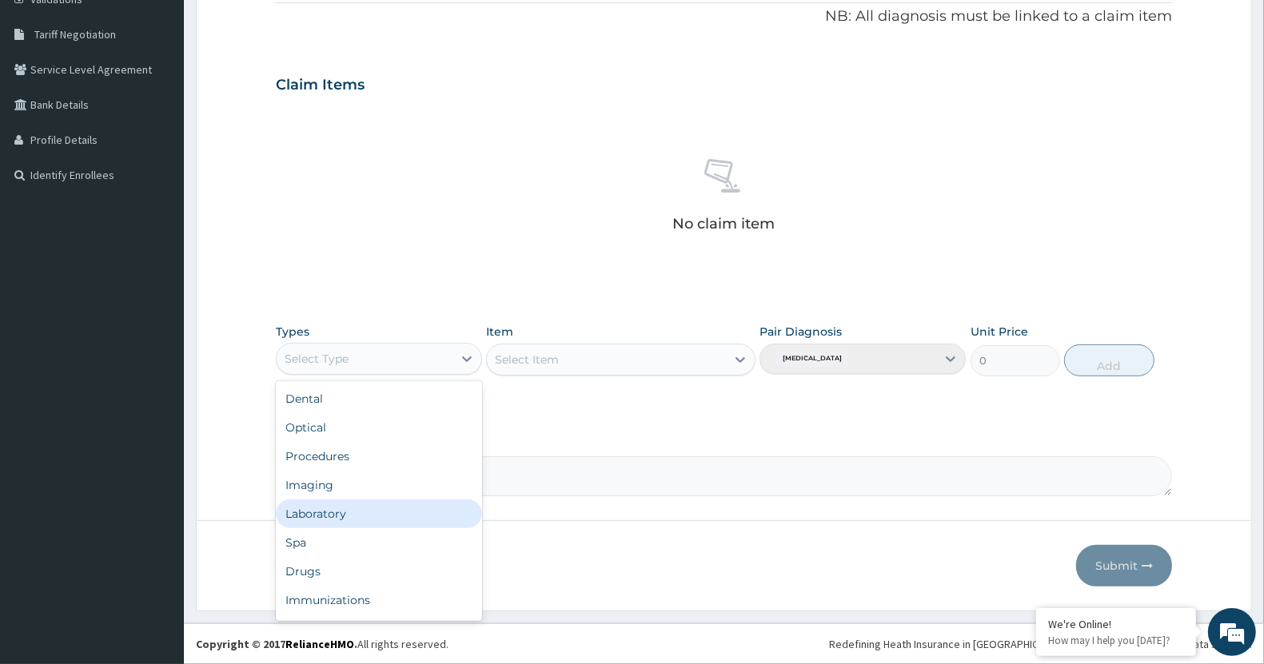
scroll to position [54, 0]
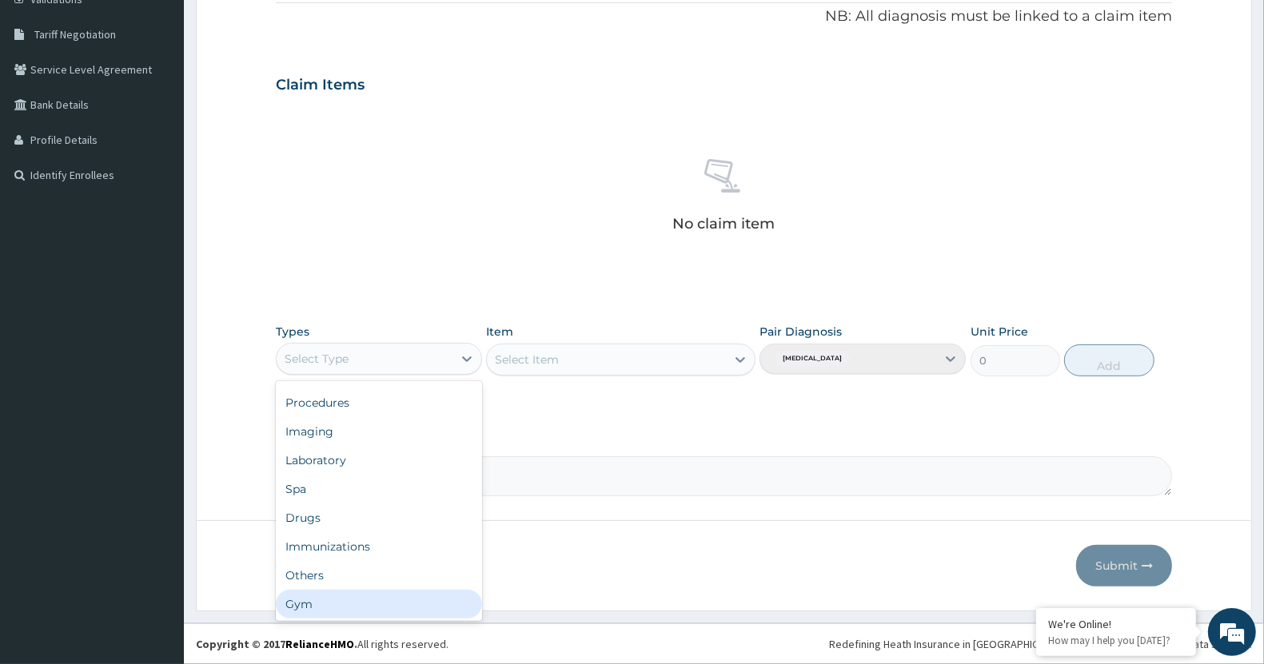
click at [380, 606] on div "Gym" at bounding box center [379, 604] width 206 height 29
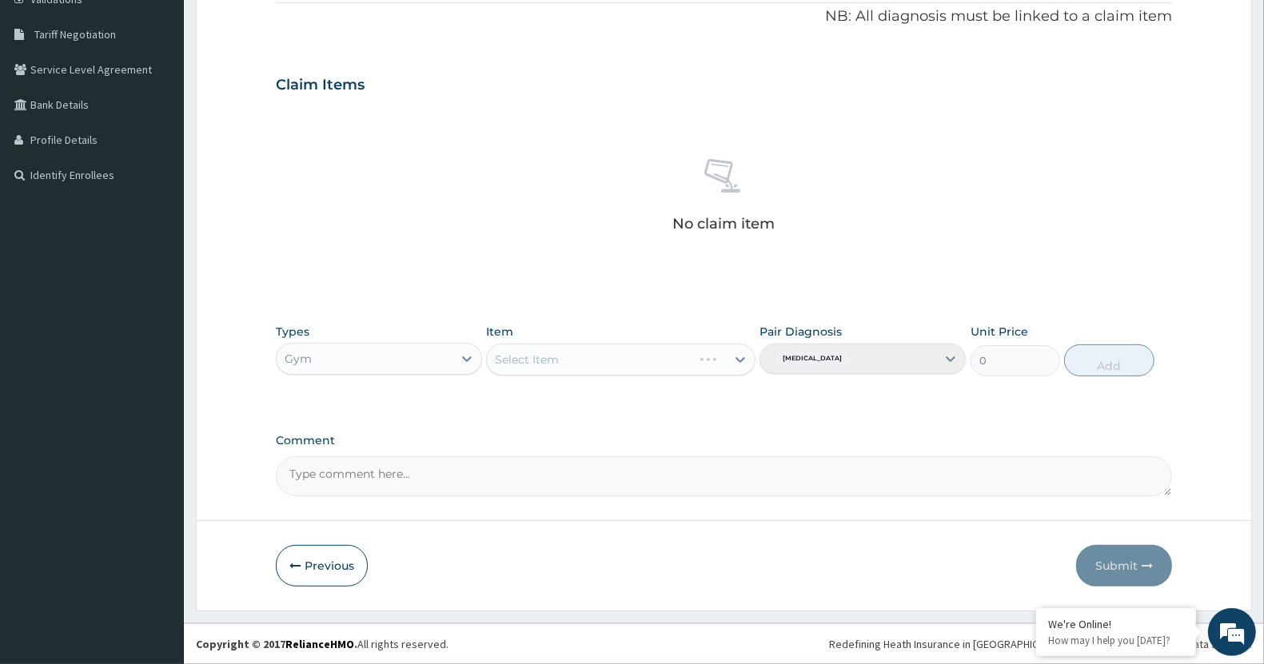
click at [630, 356] on div "Select Item" at bounding box center [620, 360] width 269 height 32
click at [630, 356] on div "Select Item" at bounding box center [606, 360] width 238 height 26
click at [614, 392] on div "GYM" at bounding box center [620, 399] width 269 height 29
click at [1107, 361] on button "Add" at bounding box center [1109, 361] width 90 height 32
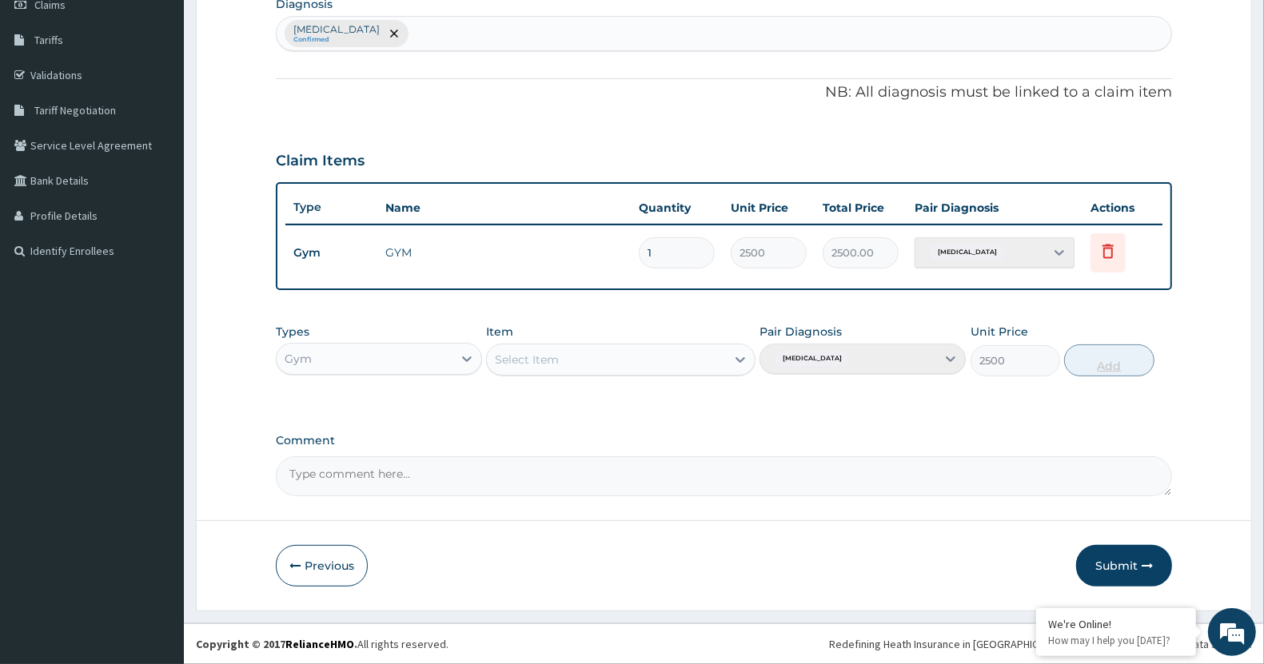
type input "0"
click at [704, 473] on textarea "Comment" at bounding box center [724, 478] width 896 height 40
click at [344, 470] on textarea "SATISFACORY" at bounding box center [724, 478] width 896 height 40
type textarea "SATISFACTORY"
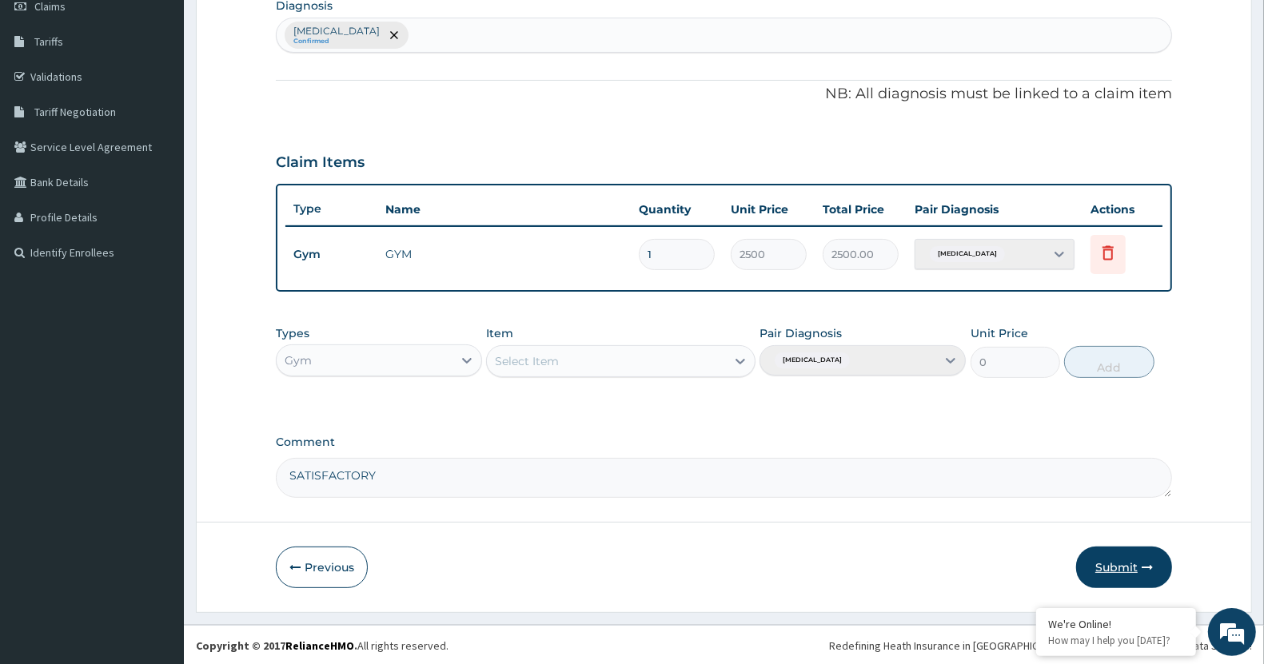
click at [1120, 564] on button "Submit" at bounding box center [1124, 568] width 96 height 42
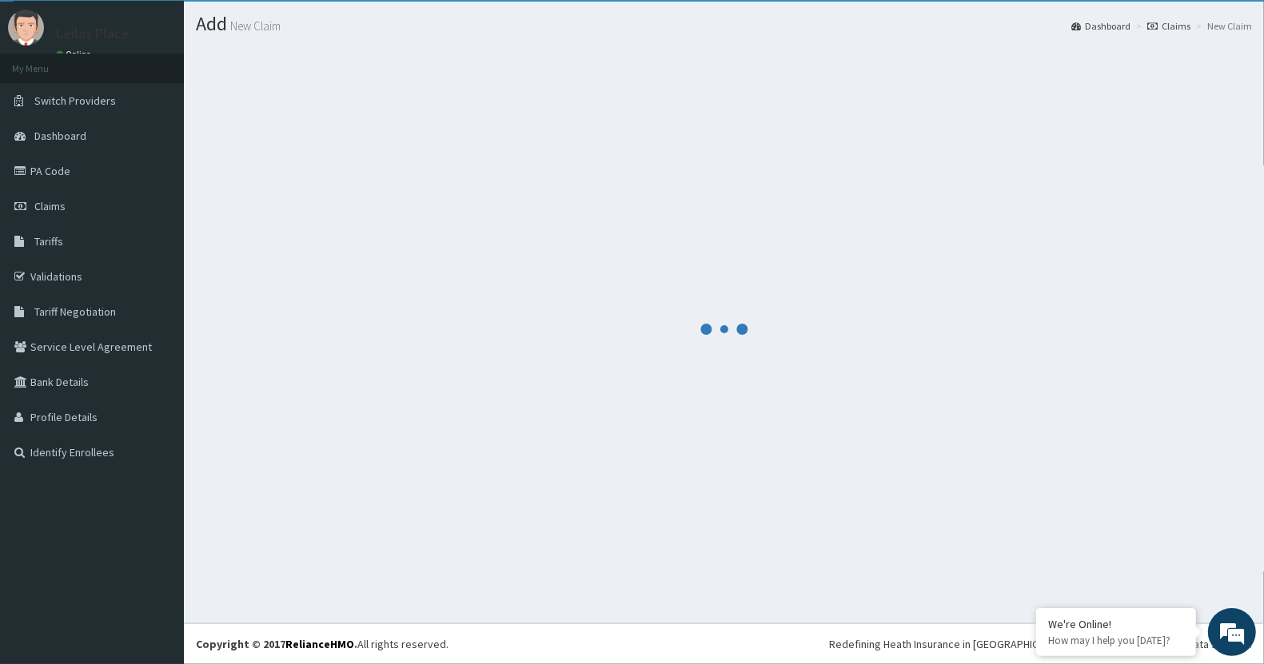
scroll to position [38, 0]
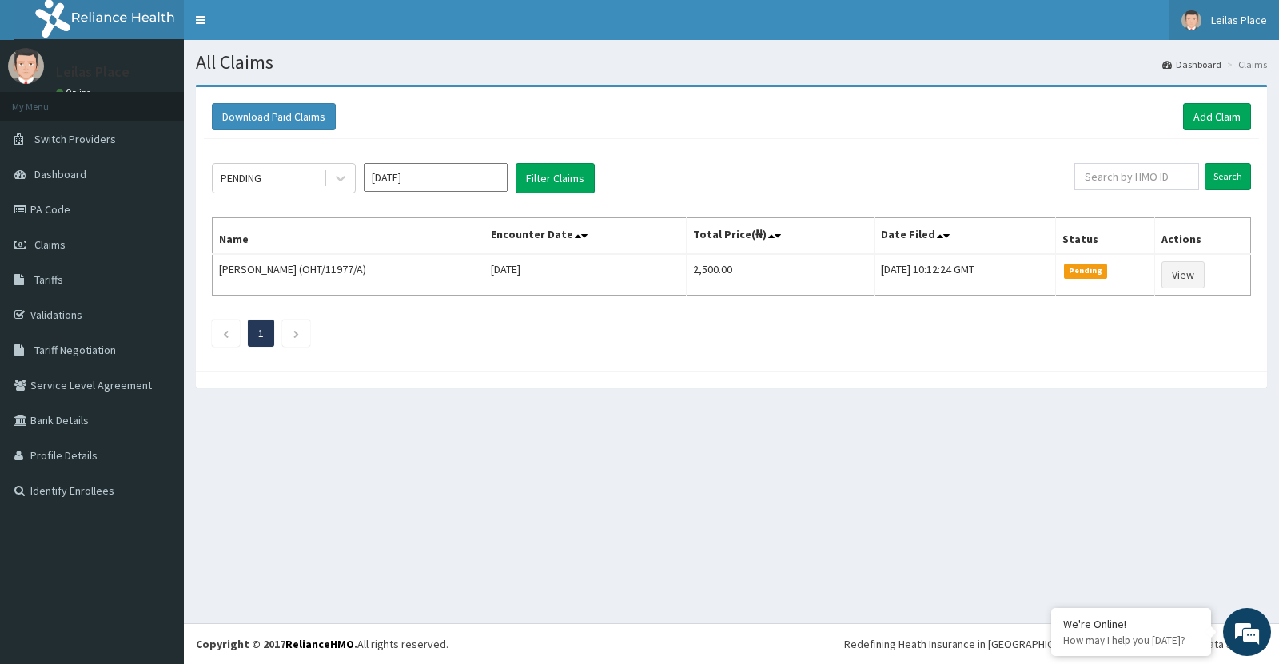
click at [1233, 29] on link "Leilas Place" at bounding box center [1225, 20] width 110 height 40
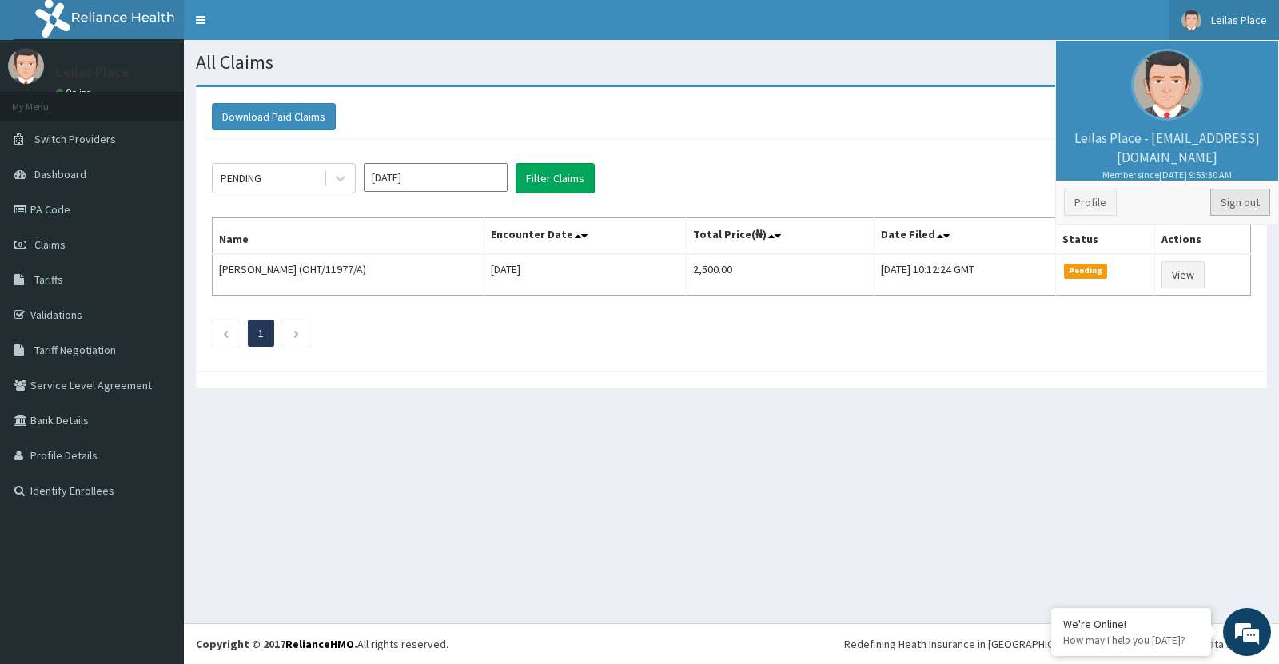
click at [1229, 198] on link "Sign out" at bounding box center [1241, 202] width 60 height 27
